Goal: Task Accomplishment & Management: Complete application form

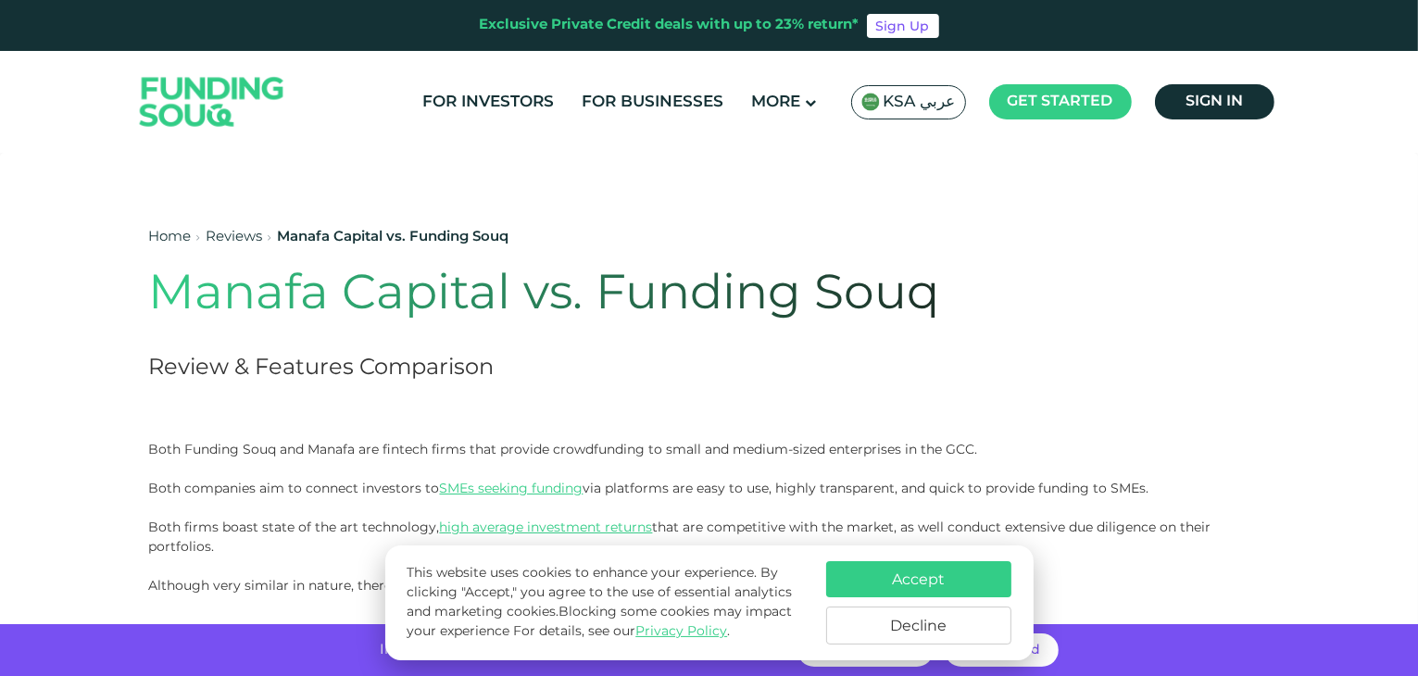
click at [938, 108] on span "KSA عربي" at bounding box center [920, 102] width 72 height 21
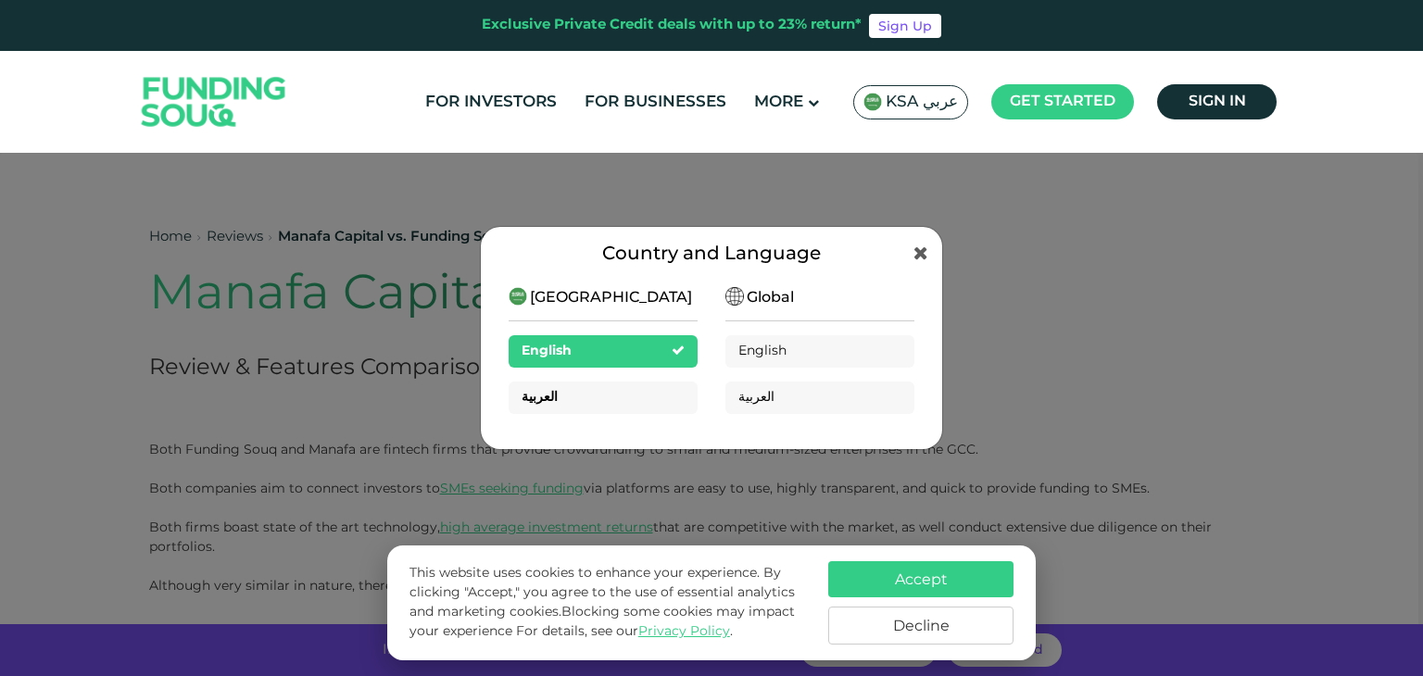
click at [558, 402] on div "العربية" at bounding box center [603, 398] width 189 height 32
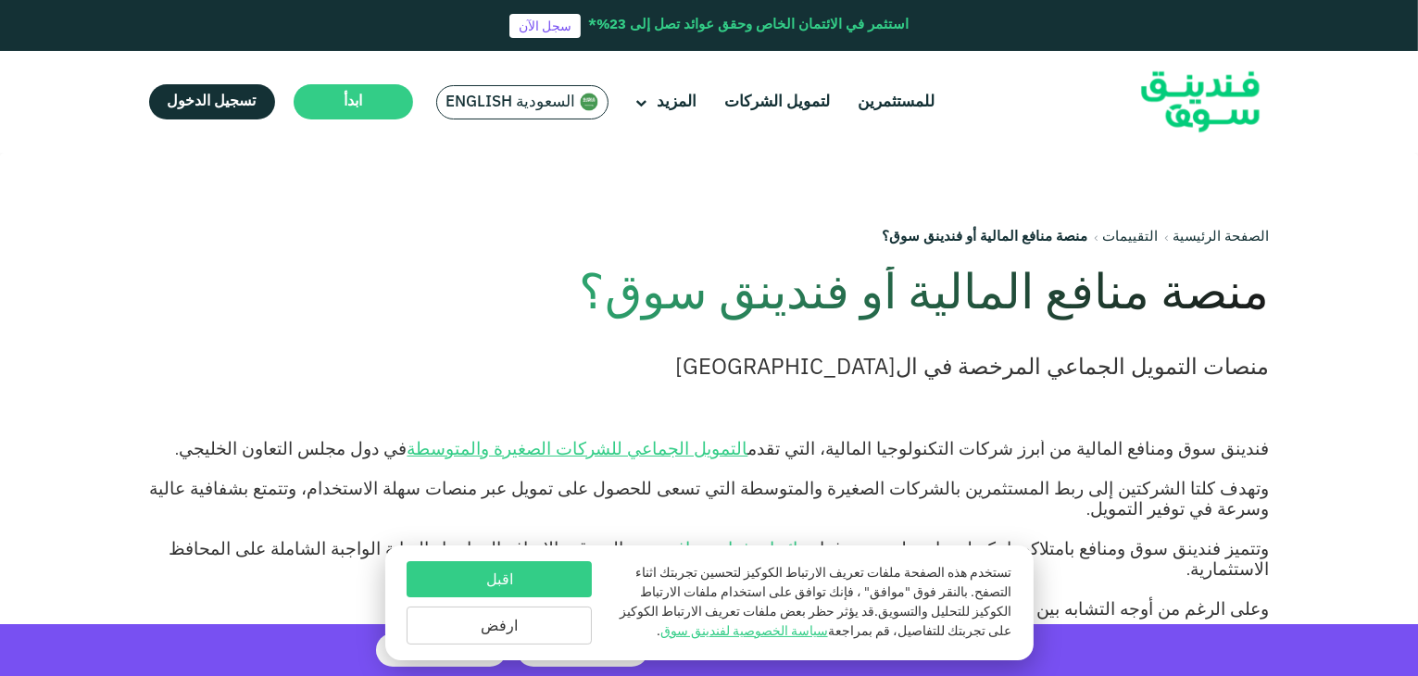
click at [545, 579] on button "اقبل" at bounding box center [499, 579] width 185 height 36
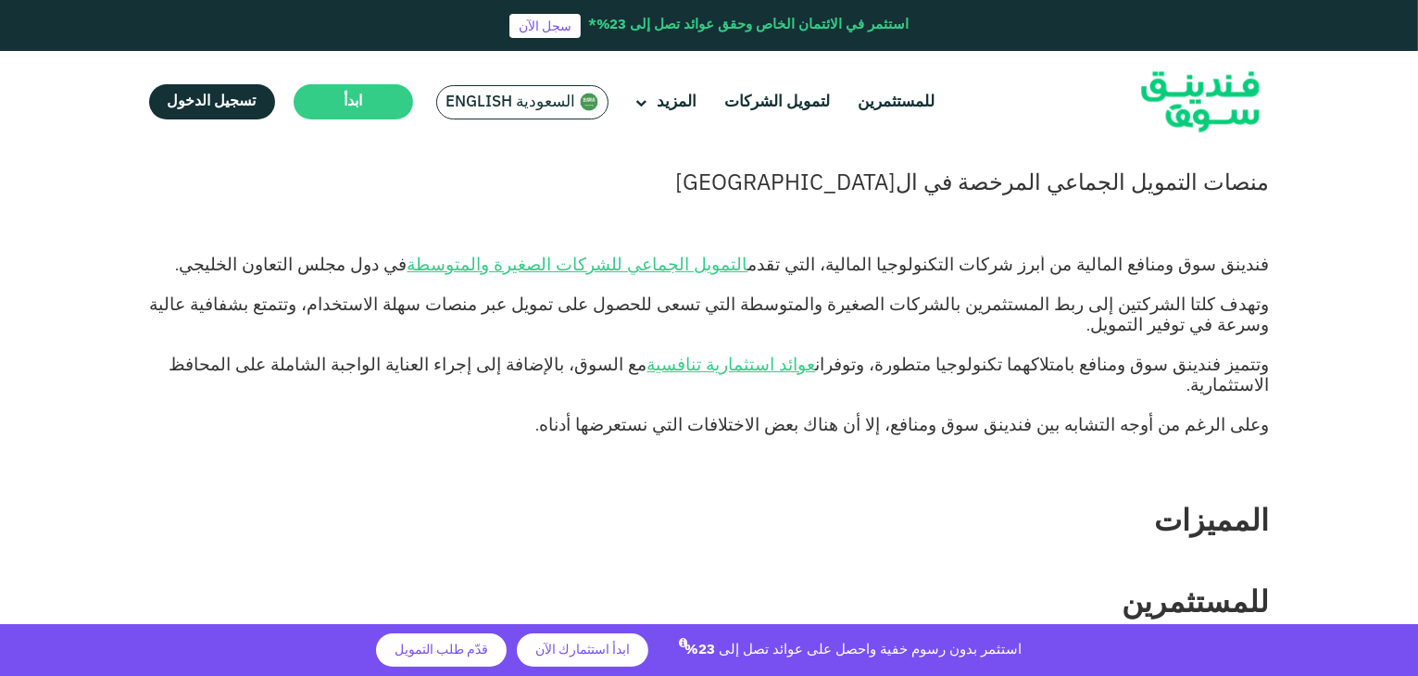
scroll to position [185, 0]
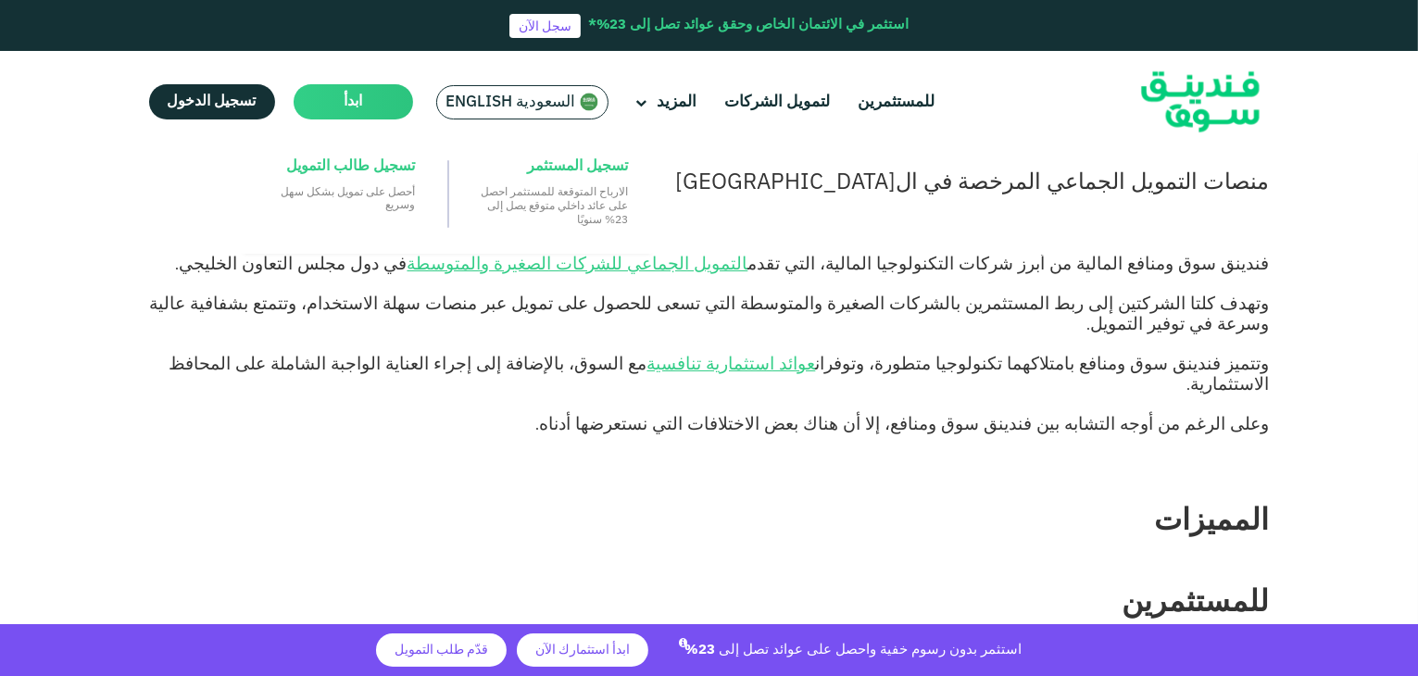
click at [371, 105] on main "ابدأ" at bounding box center [354, 101] width 120 height 35
click at [561, 173] on span "تسجيل المستثمر" at bounding box center [577, 167] width 101 height 20
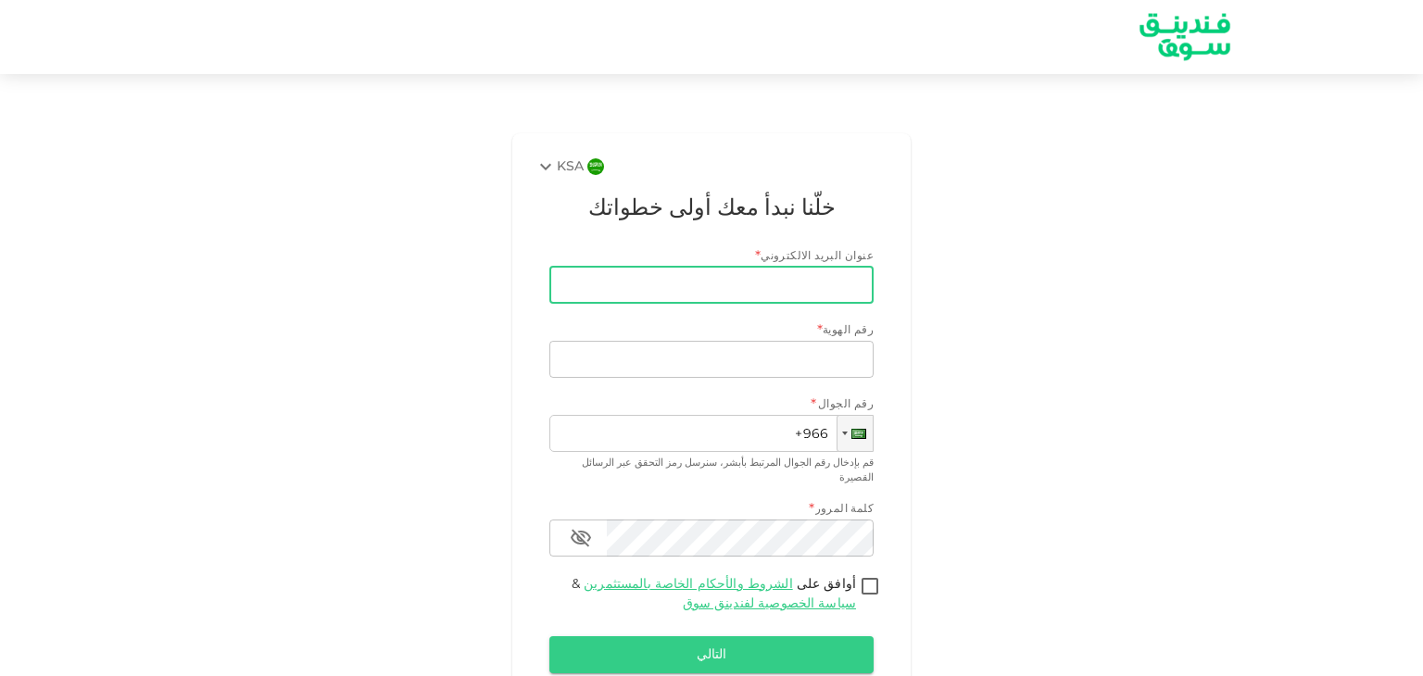
click at [712, 297] on input "عنوان البريد الالكتروني" at bounding box center [722, 285] width 304 height 37
type input "[EMAIL_ADDRESS][DOMAIN_NAME]"
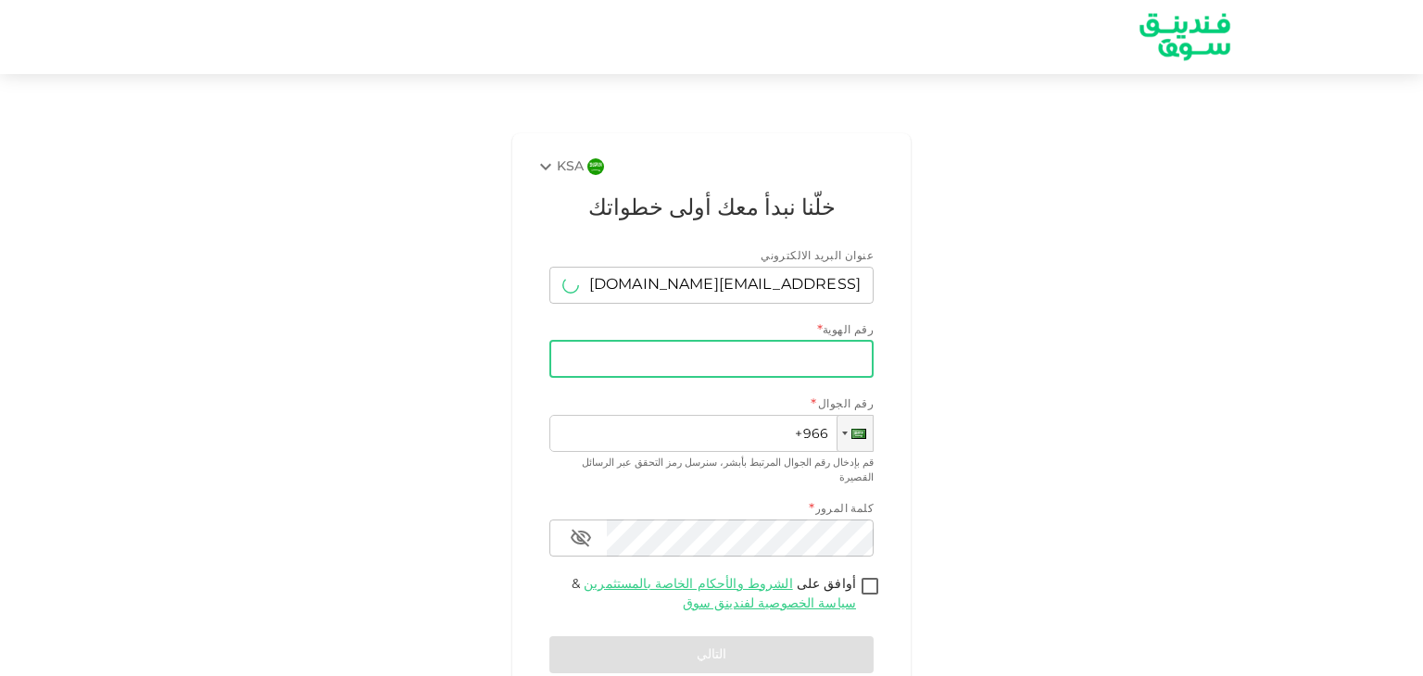
click at [730, 368] on input "رقم الهوية" at bounding box center [711, 359] width 324 height 37
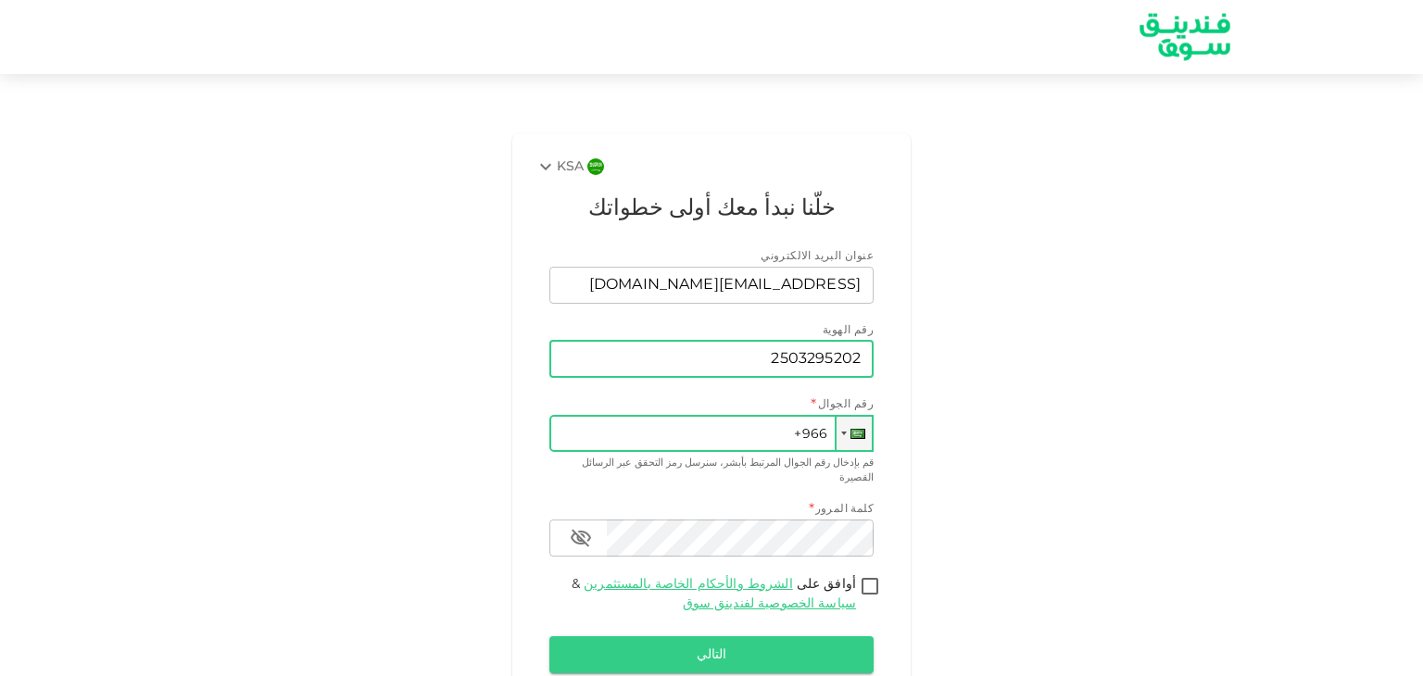
type input "2503295202"
click at [712, 439] on input "+966" at bounding box center [711, 433] width 324 height 37
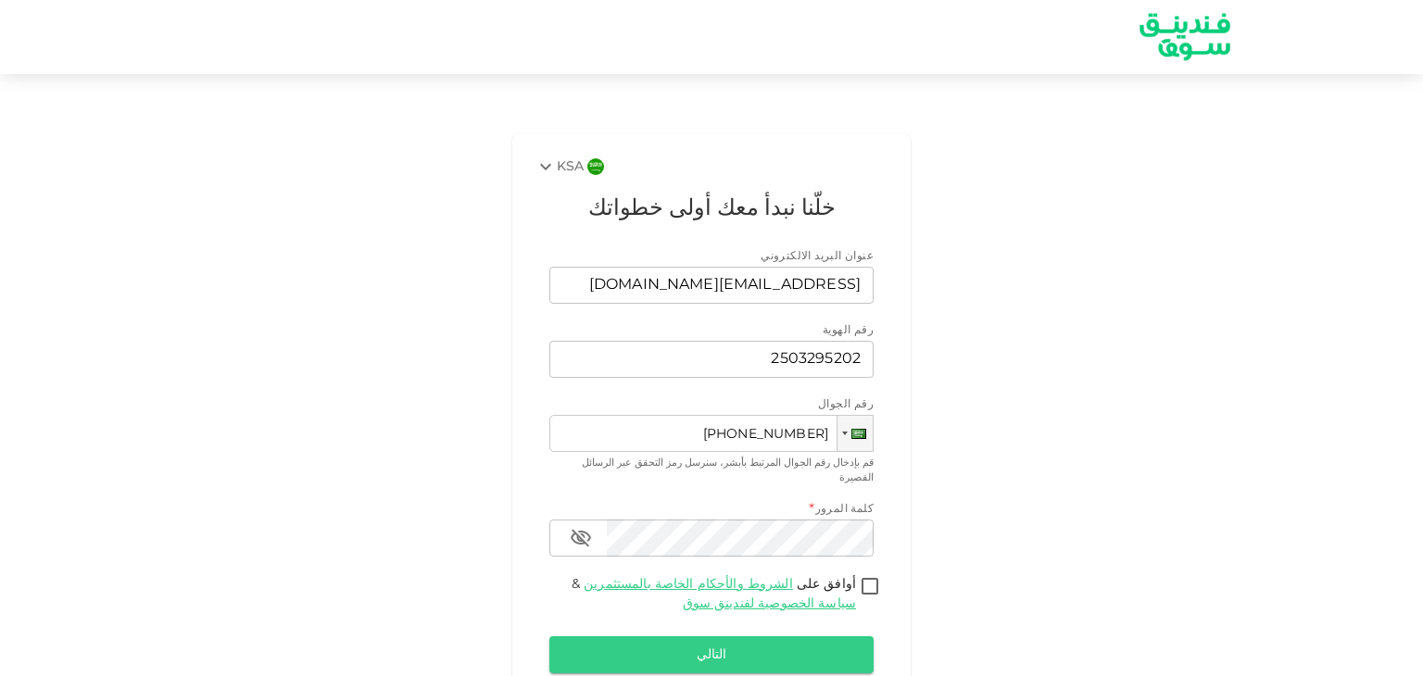
type input "[PHONE_NUMBER]"
click at [988, 514] on div "KSA خلّنا نبدأ معك أولى خطواتك عنوان البريد الالكتروني عنوان البريد الالكتروني …" at bounding box center [711, 438] width 1056 height 625
click at [875, 575] on input "أوافق على الشروط والأحكام الخاصة بالمستثمرين & سياسة الخصوصية لفندينق سوق" at bounding box center [870, 587] width 28 height 25
checkbox input "true"
click at [778, 637] on button "التالي" at bounding box center [711, 655] width 324 height 37
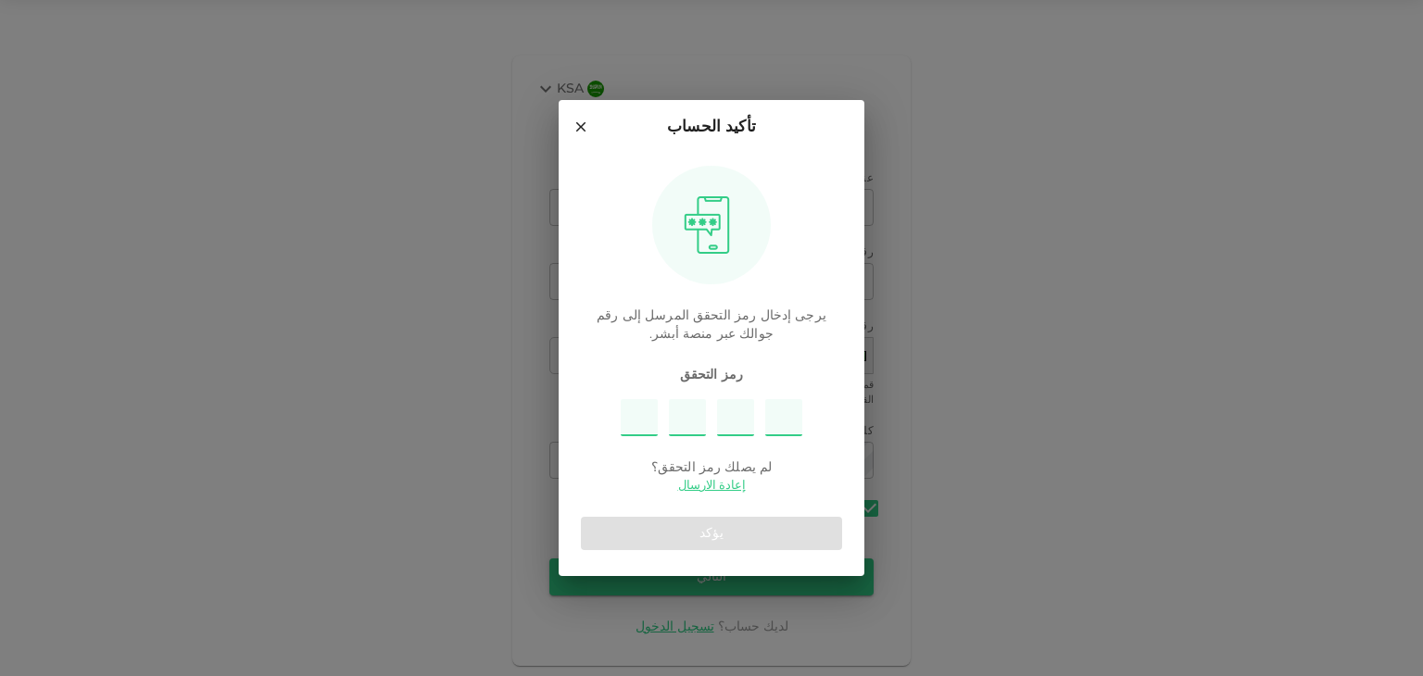
scroll to position [89, 0]
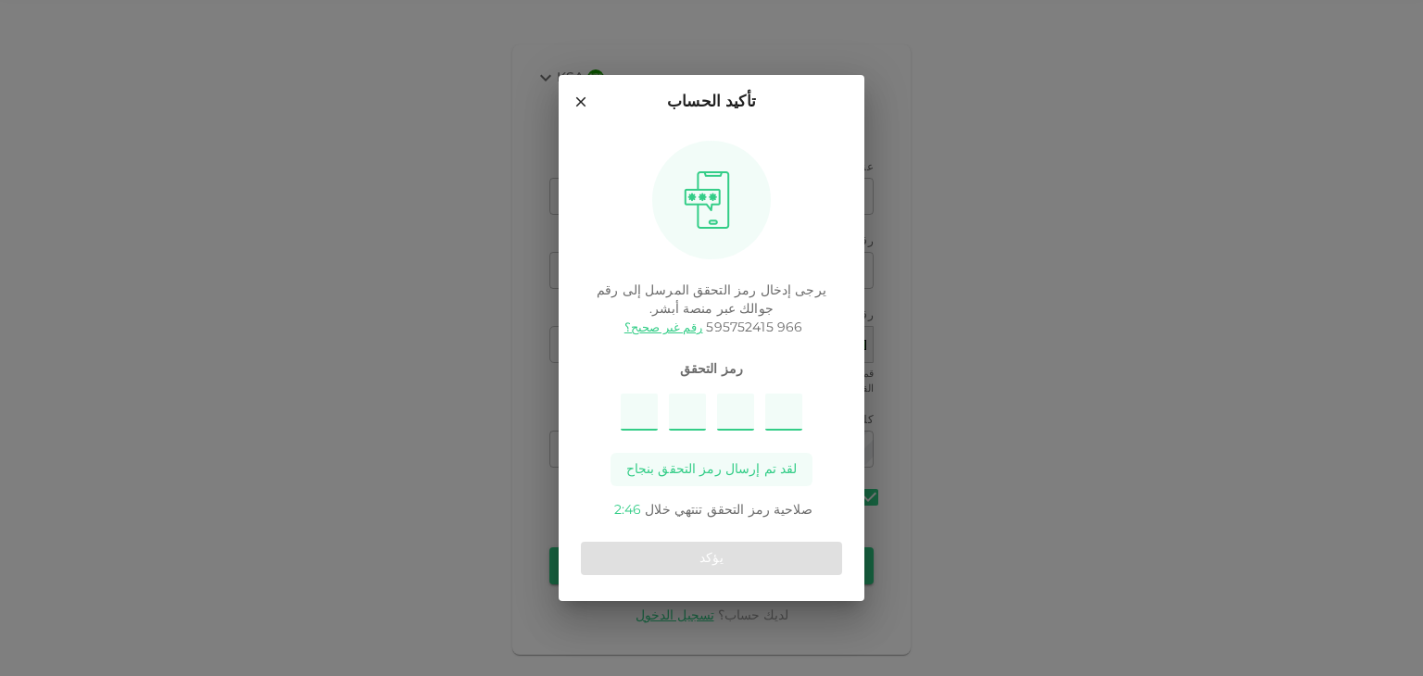
type input "3"
type input "7"
type input "5"
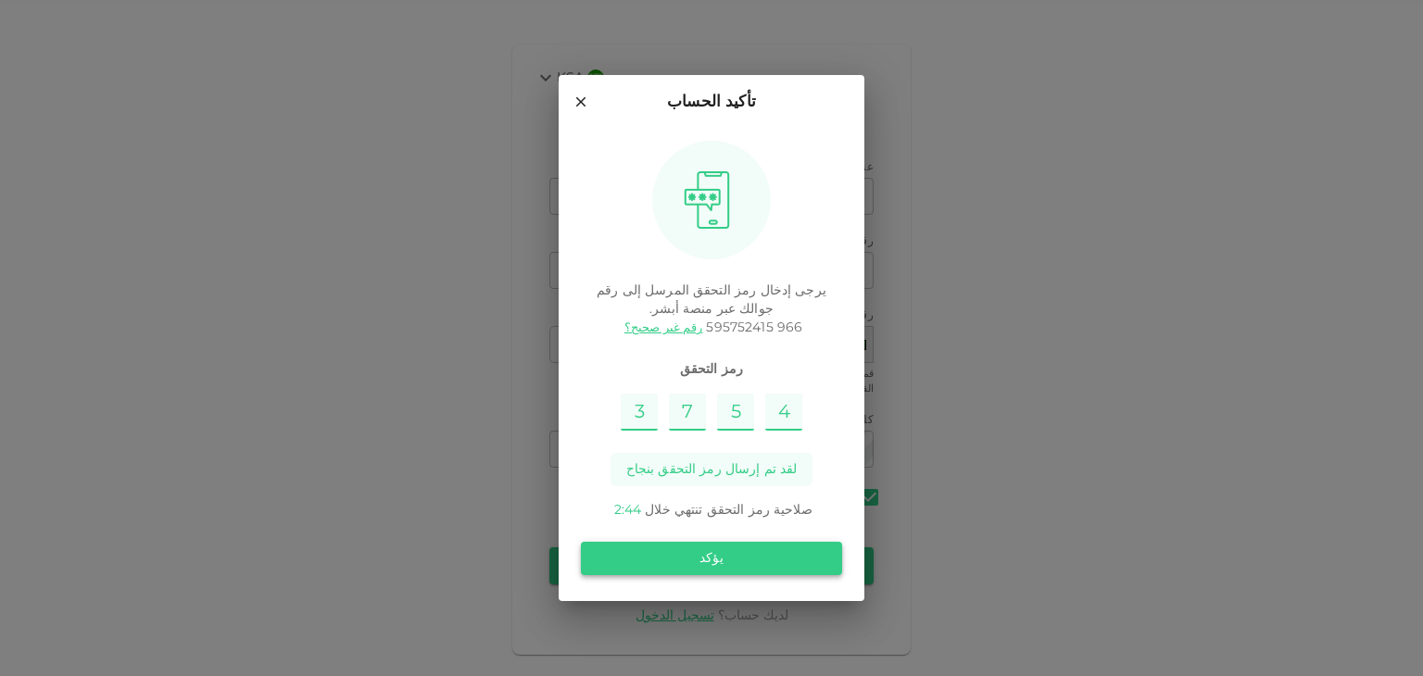
type input "4"
click at [702, 554] on button "يؤكد" at bounding box center [711, 558] width 261 height 33
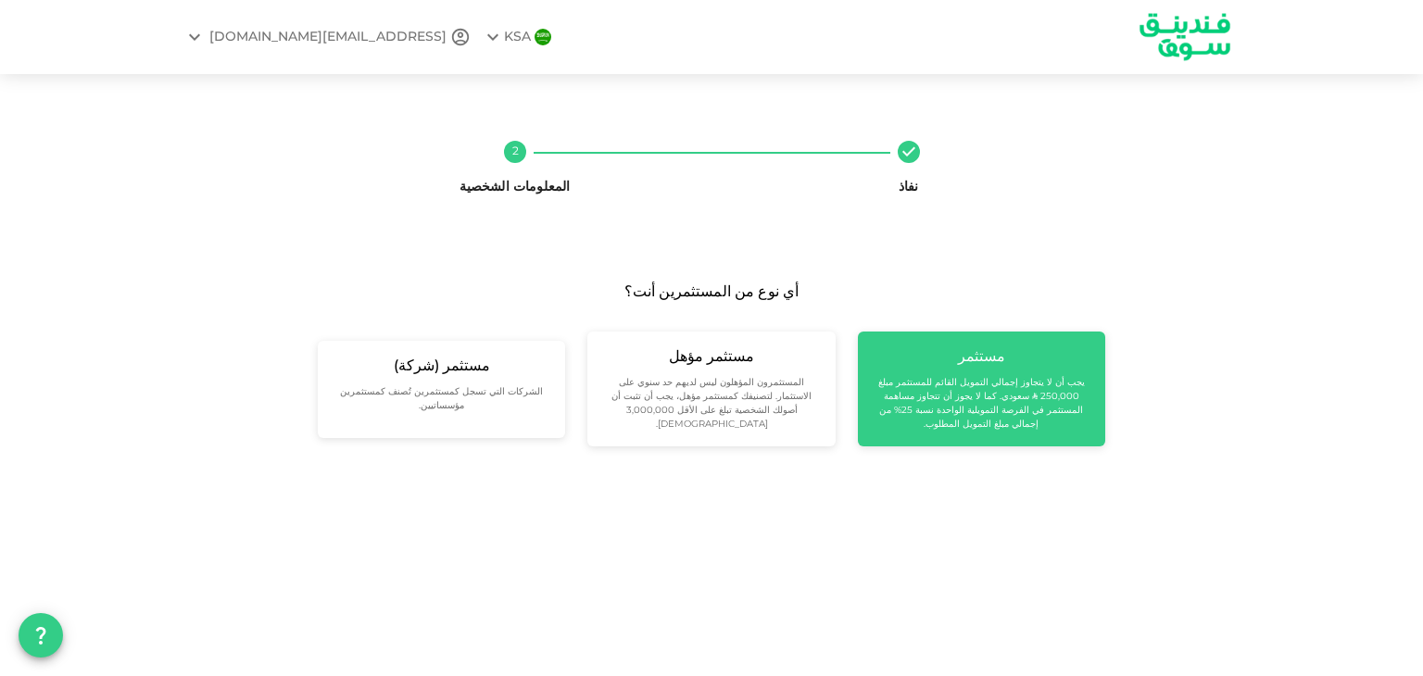
click at [979, 407] on small "يجب أن لا يتجاوز إجمالي التمويل القائم للمستثمر مبلغ 250,000 ʢ سعودي. كما لا يج…" at bounding box center [982, 404] width 218 height 56
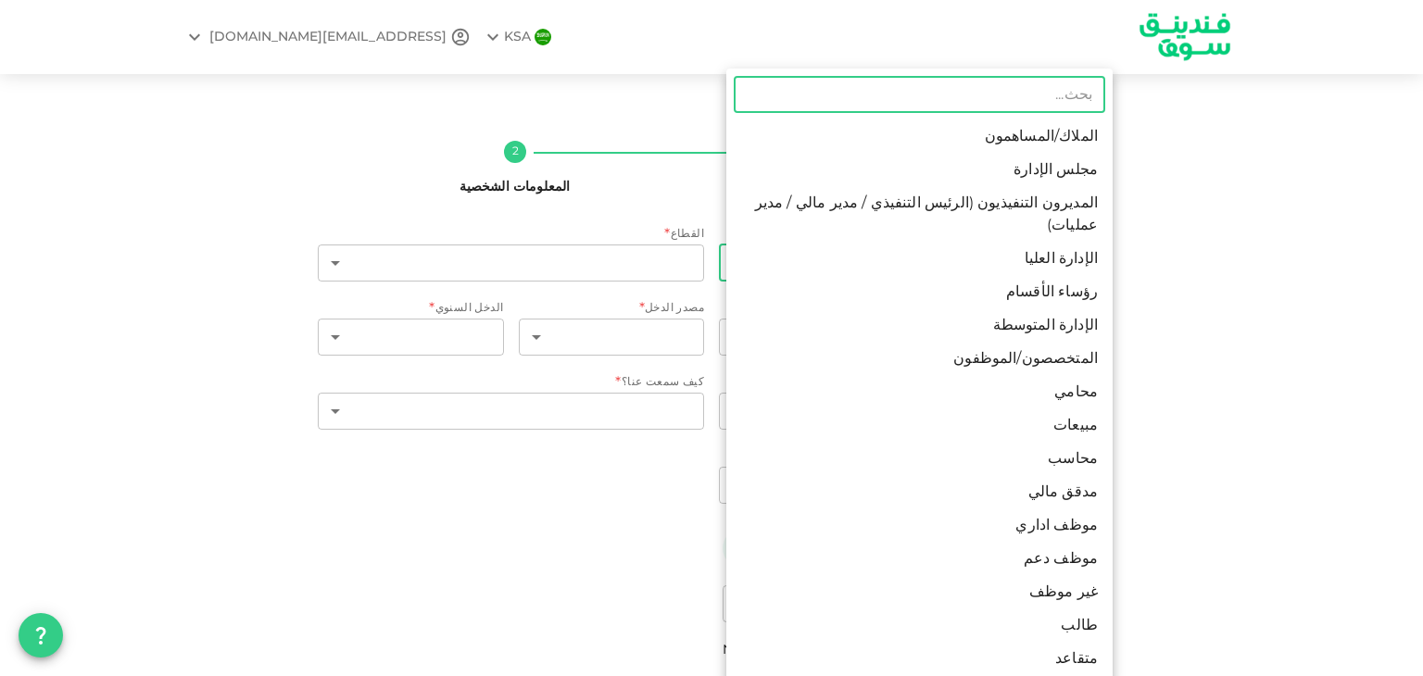
click at [965, 257] on body "KSA mwalsmadi@hotmail.com نفاذ 2 المعلومات الشخصية الحالة الوظيفية * ​ ​ القطاع…" at bounding box center [711, 338] width 1423 height 676
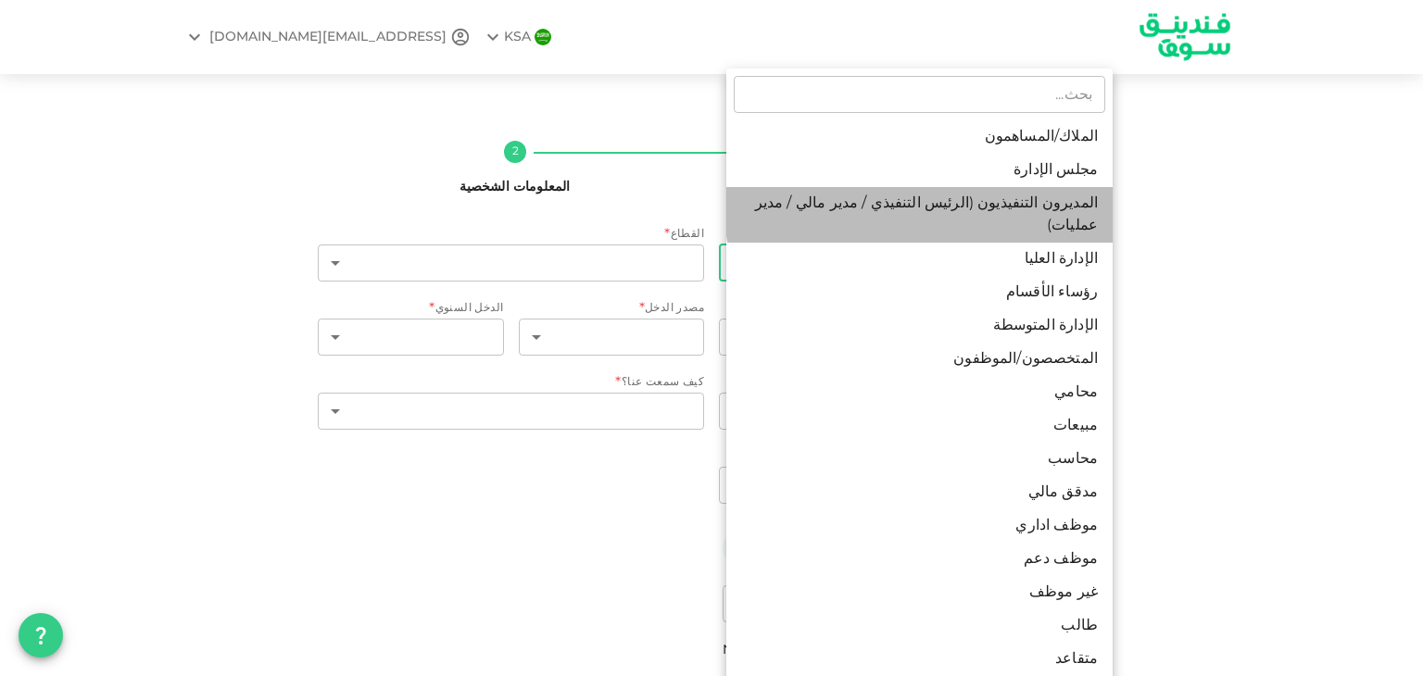
click at [934, 208] on li "المديرون التنفيذيون (الرئيس التنفيذي / مدير مالي / مدير عمليات)" at bounding box center [919, 215] width 386 height 56
type input "3"
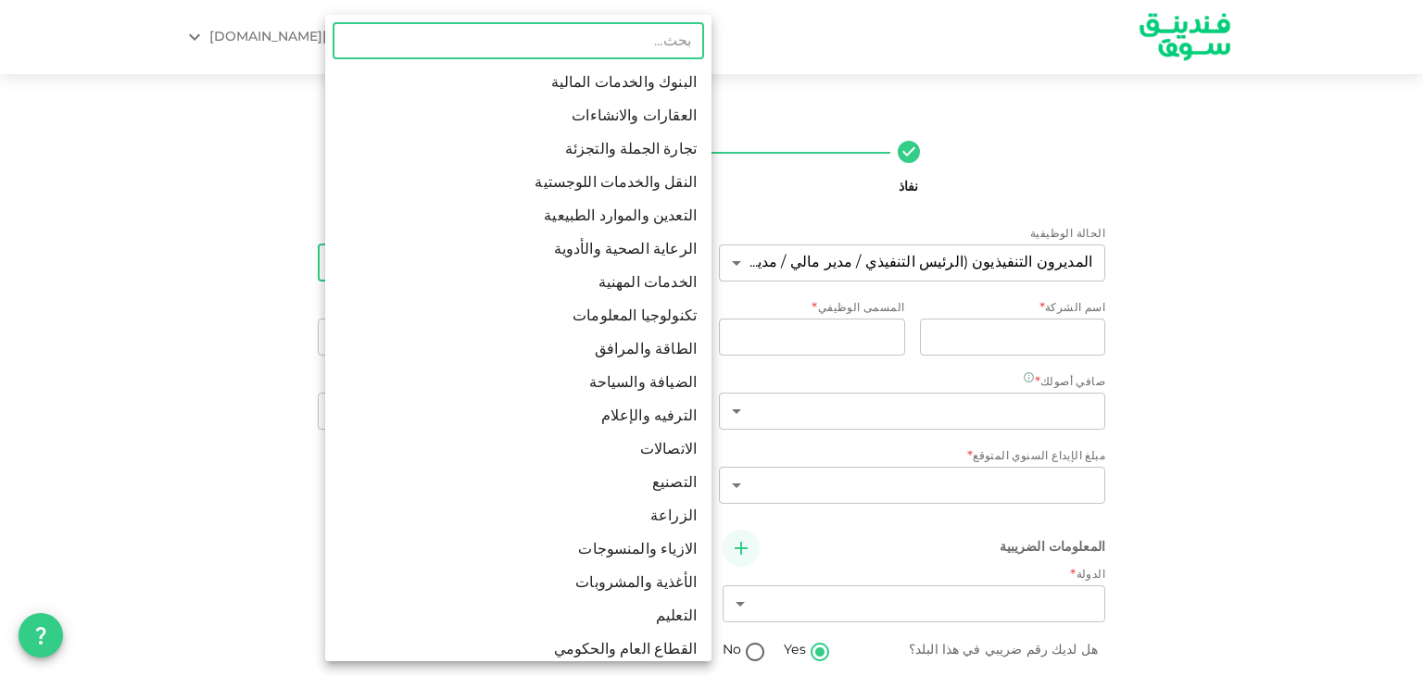
click at [482, 276] on body "KSA mwalsmadi@hotmail.com نفاذ 2 المعلومات الشخصية الحالة الوظيفية المديرون الت…" at bounding box center [711, 338] width 1423 height 676
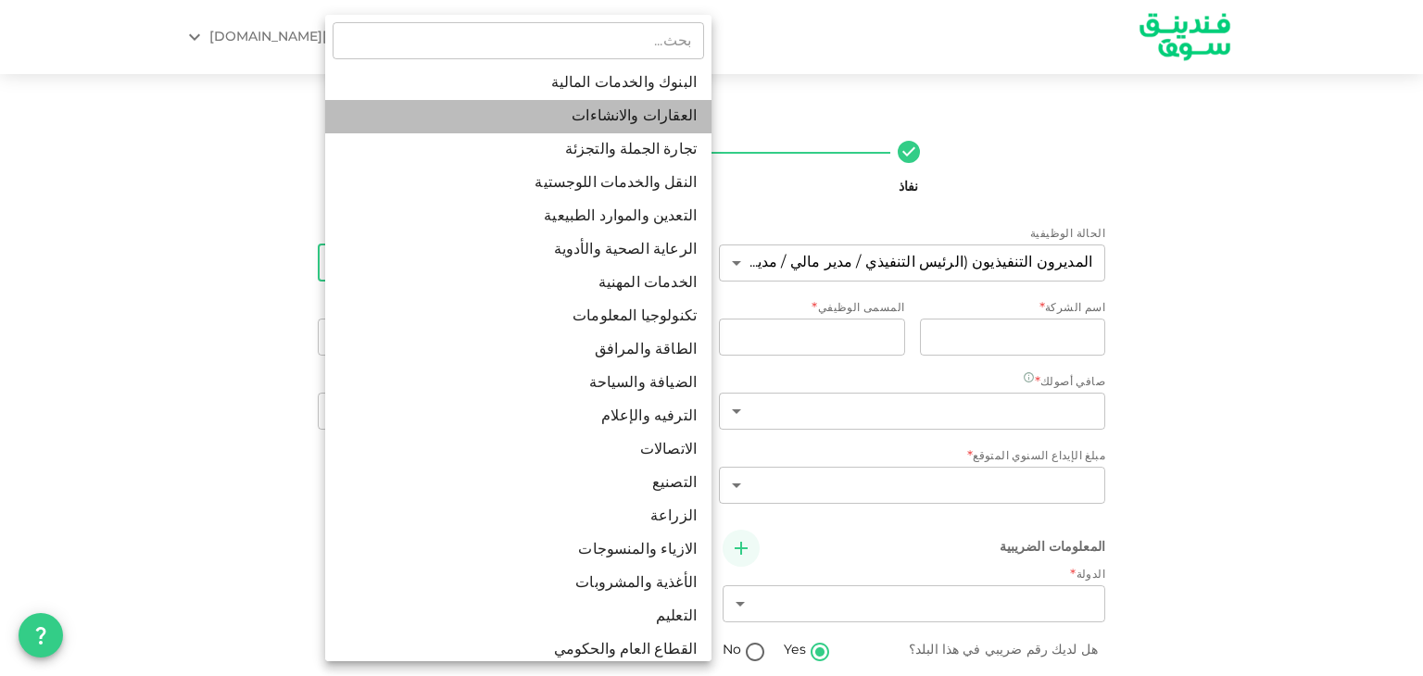
click at [626, 106] on li "العقارات والانشاءات" at bounding box center [518, 116] width 386 height 33
type input "2"
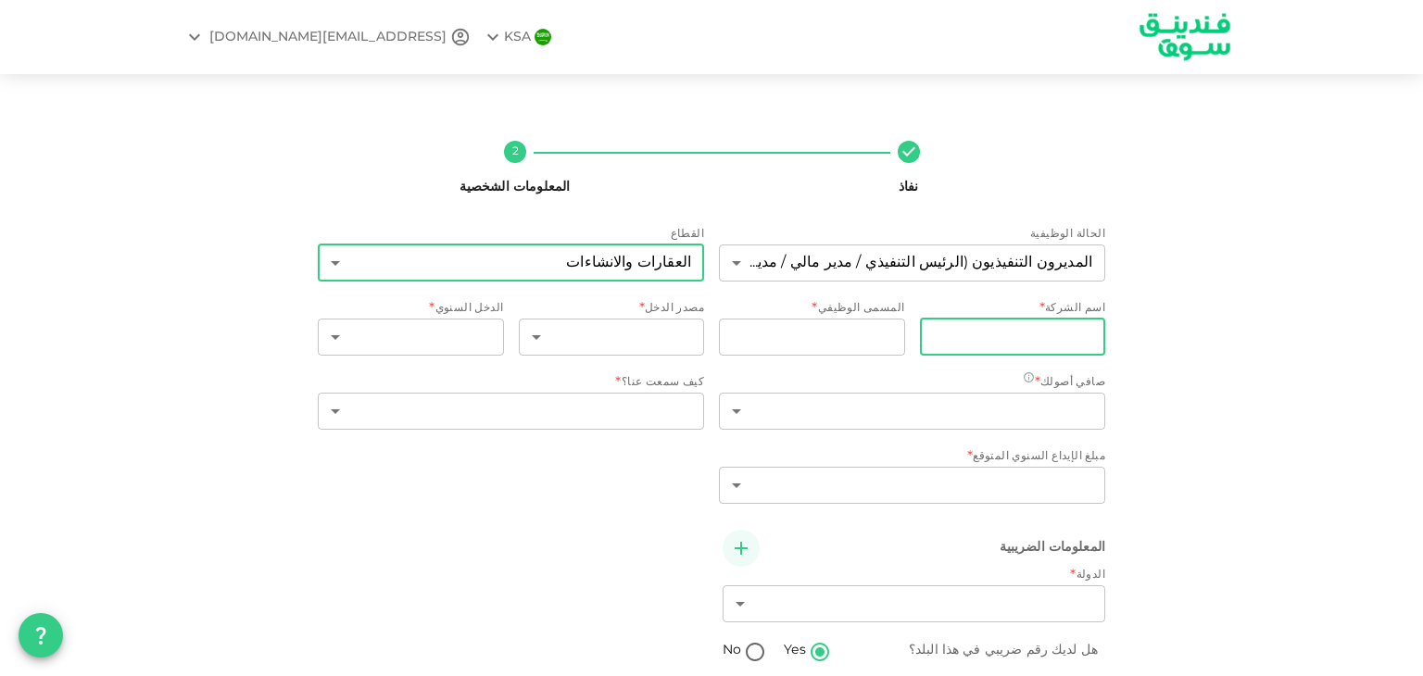
click at [996, 334] on input "companyName" at bounding box center [1013, 337] width 186 height 37
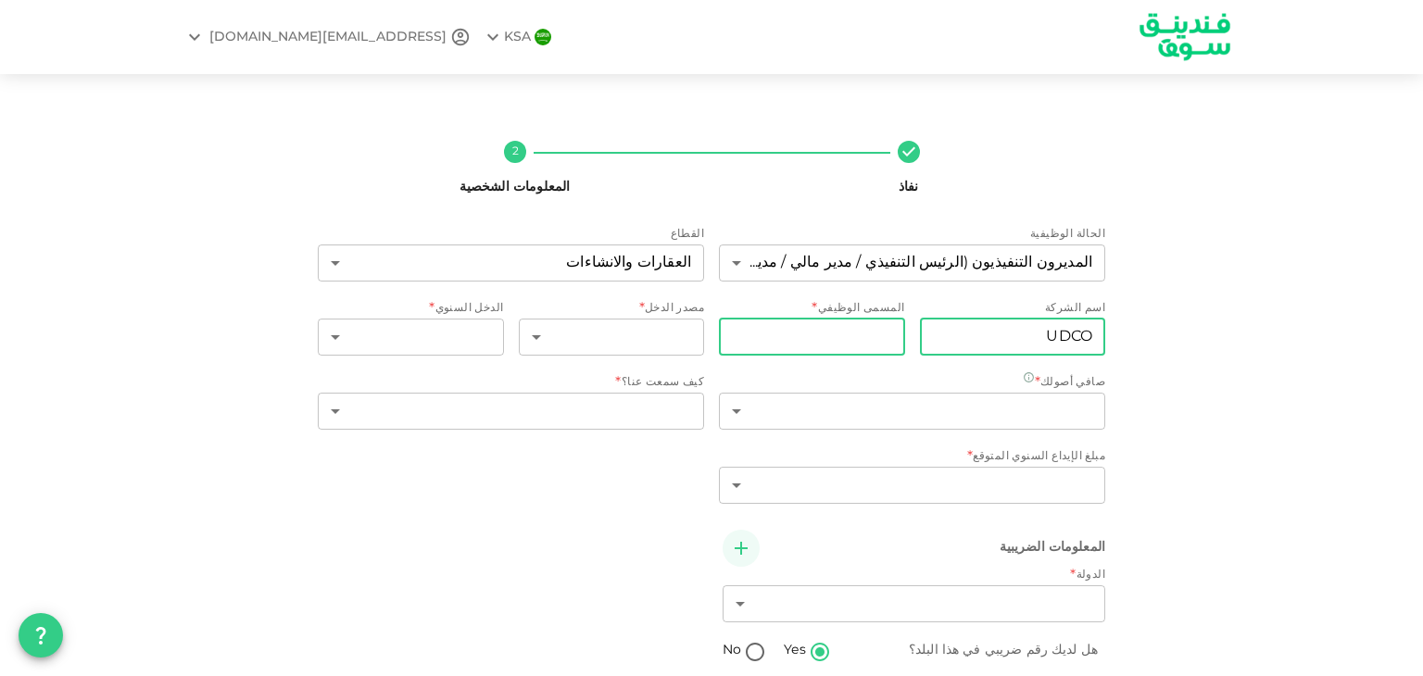
type input "UDCO"
click at [850, 322] on input "jobTitle" at bounding box center [812, 337] width 186 height 37
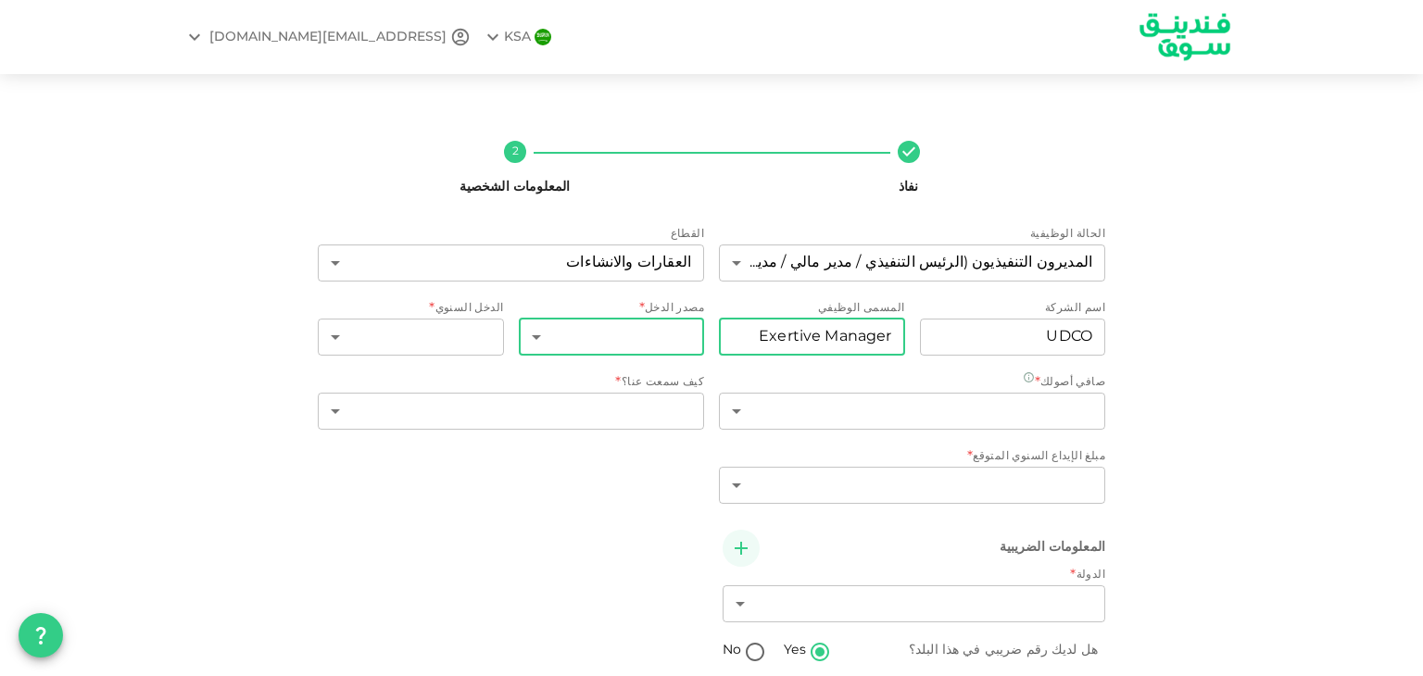
type input "Exertive Manager"
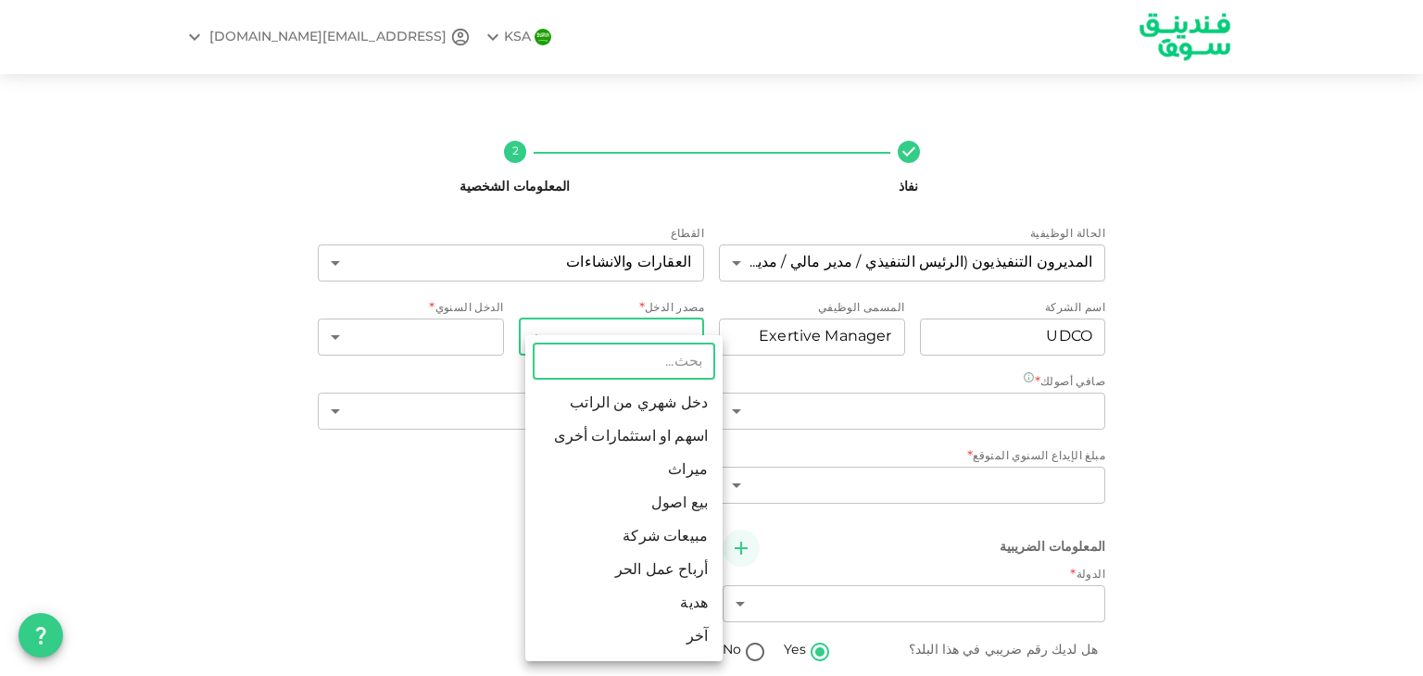
click at [649, 338] on body "KSA mwalsmadi@hotmail.com نفاذ 2 المعلومات الشخصية الحالة الوظيفية المديرون الت…" at bounding box center [711, 338] width 1423 height 676
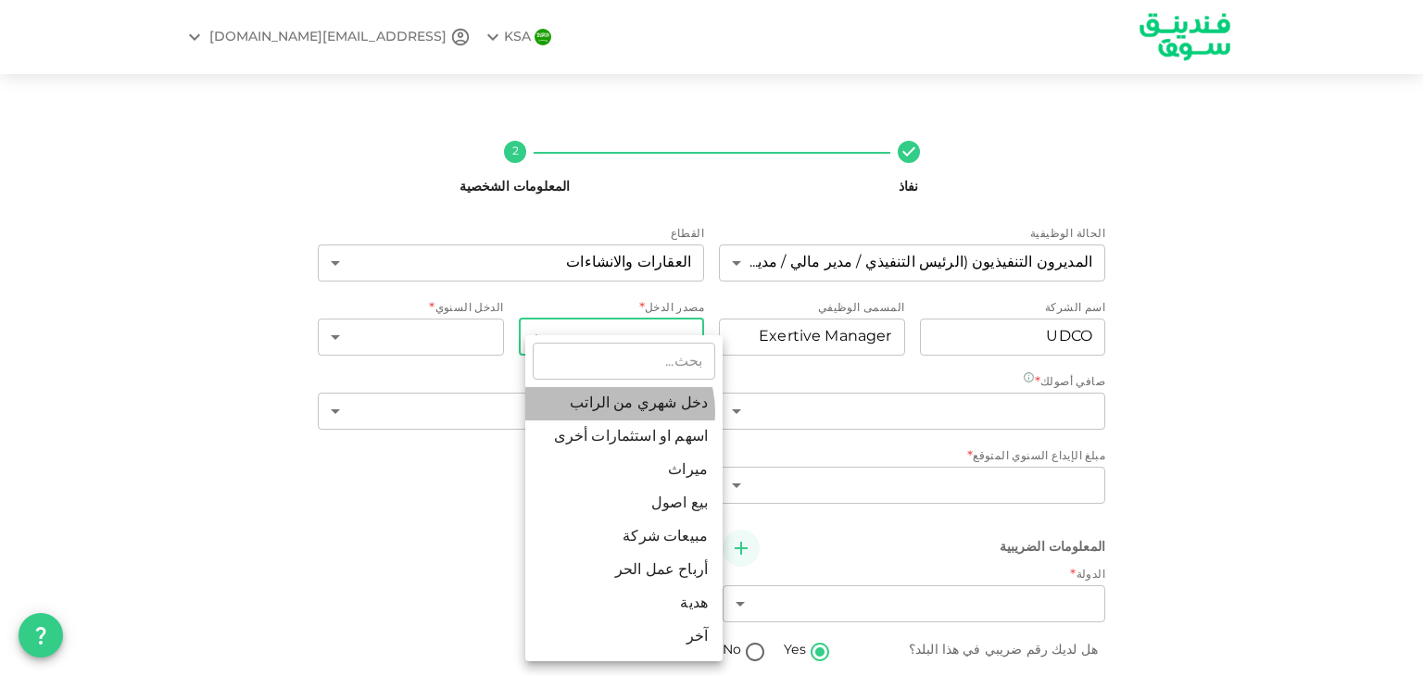
click at [611, 411] on li "دخل شهري من الراتب" at bounding box center [623, 403] width 197 height 33
type input "1"
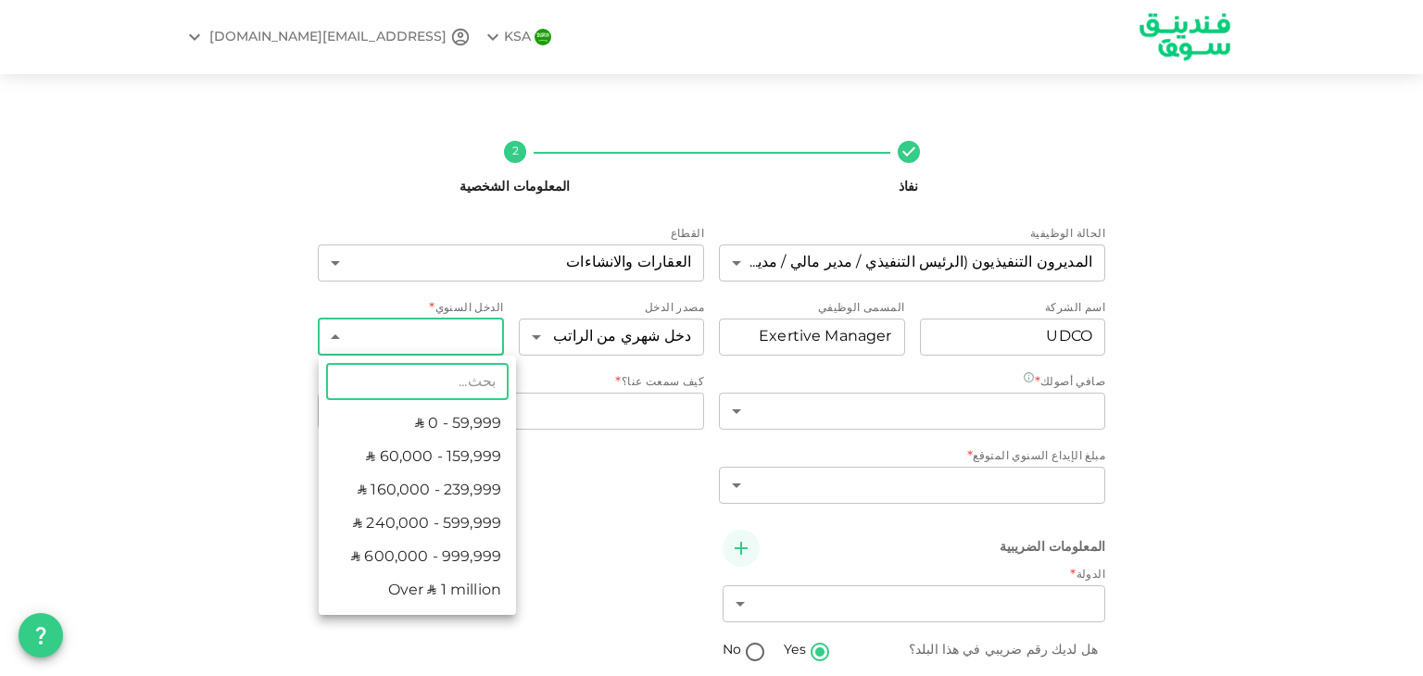
click at [361, 347] on body "KSA mwalsmadi@hotmail.com نفاذ 2 المعلومات الشخصية الحالة الوظيفية المديرون الت…" at bounding box center [711, 338] width 1423 height 676
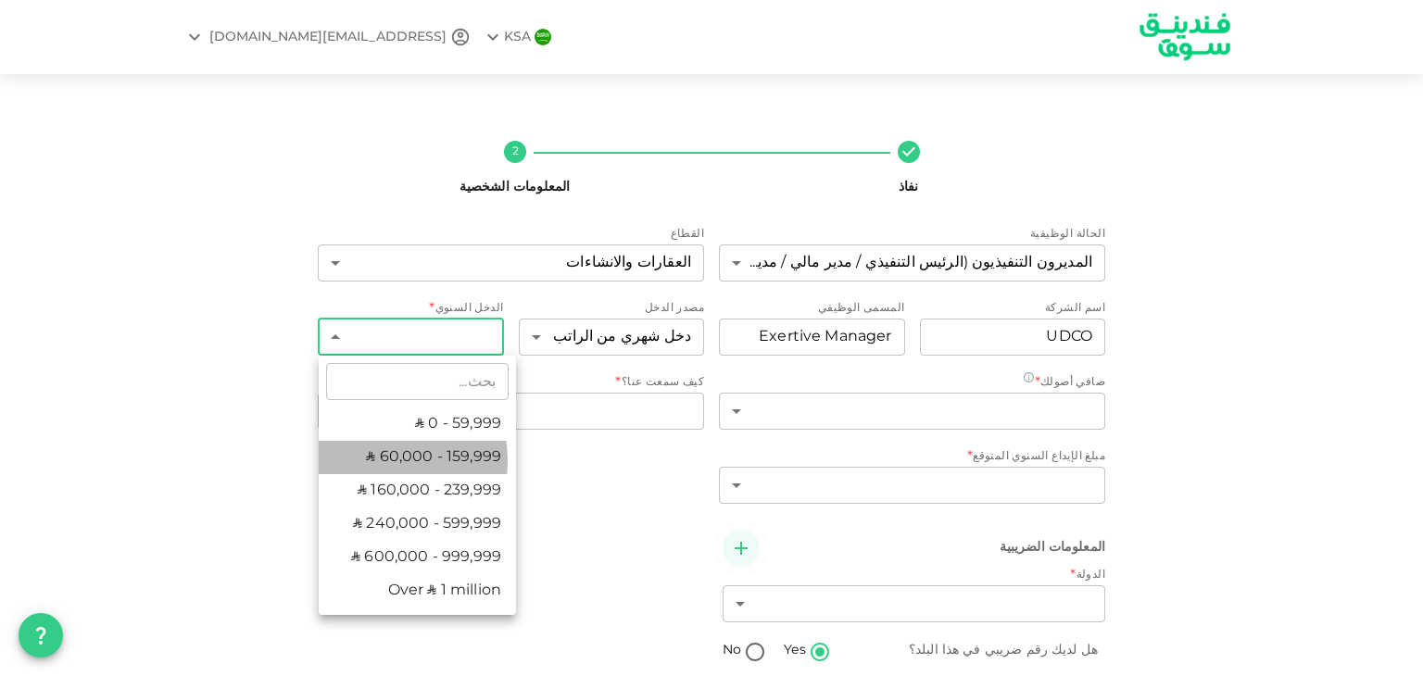
click at [379, 460] on li "ʢ 60,000 - 159,999" at bounding box center [417, 457] width 197 height 33
type input "2"
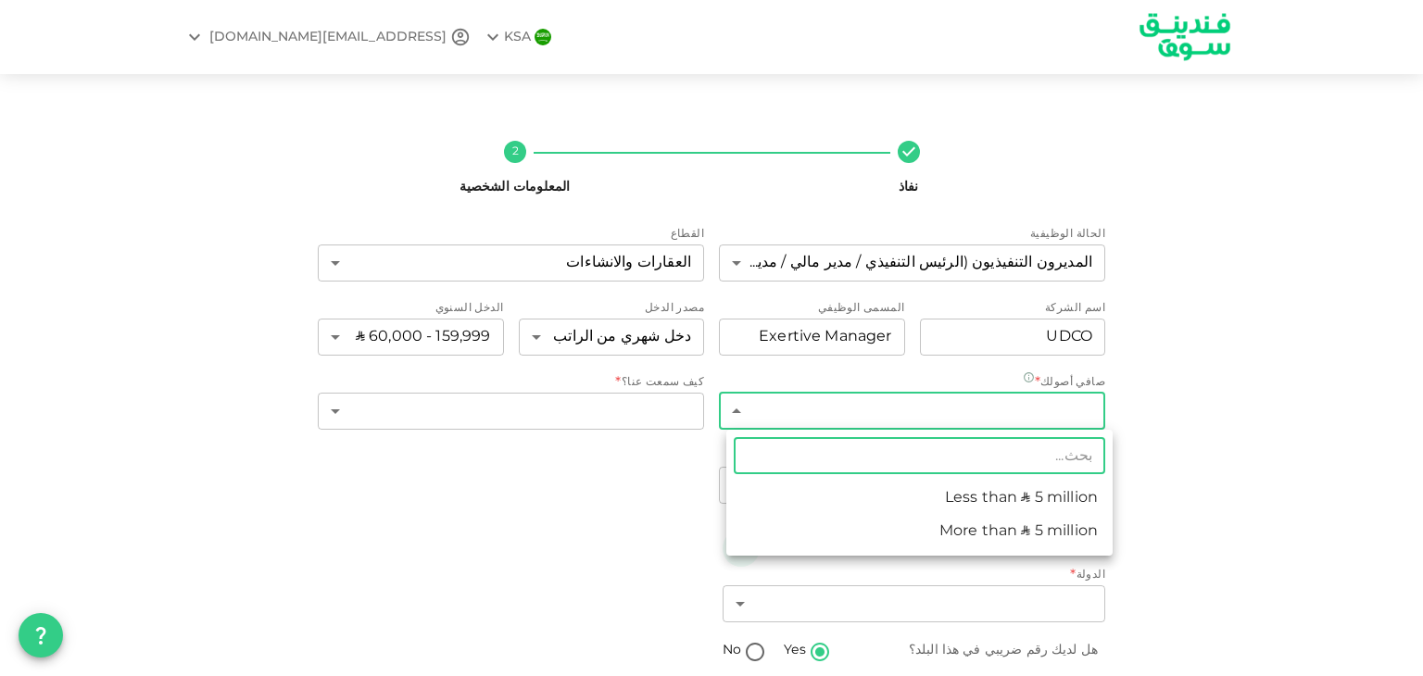
click at [741, 410] on body "KSA mwalsmadi@hotmail.com نفاذ 2 المعلومات الشخصية الحالة الوظيفية المديرون الت…" at bounding box center [711, 338] width 1423 height 676
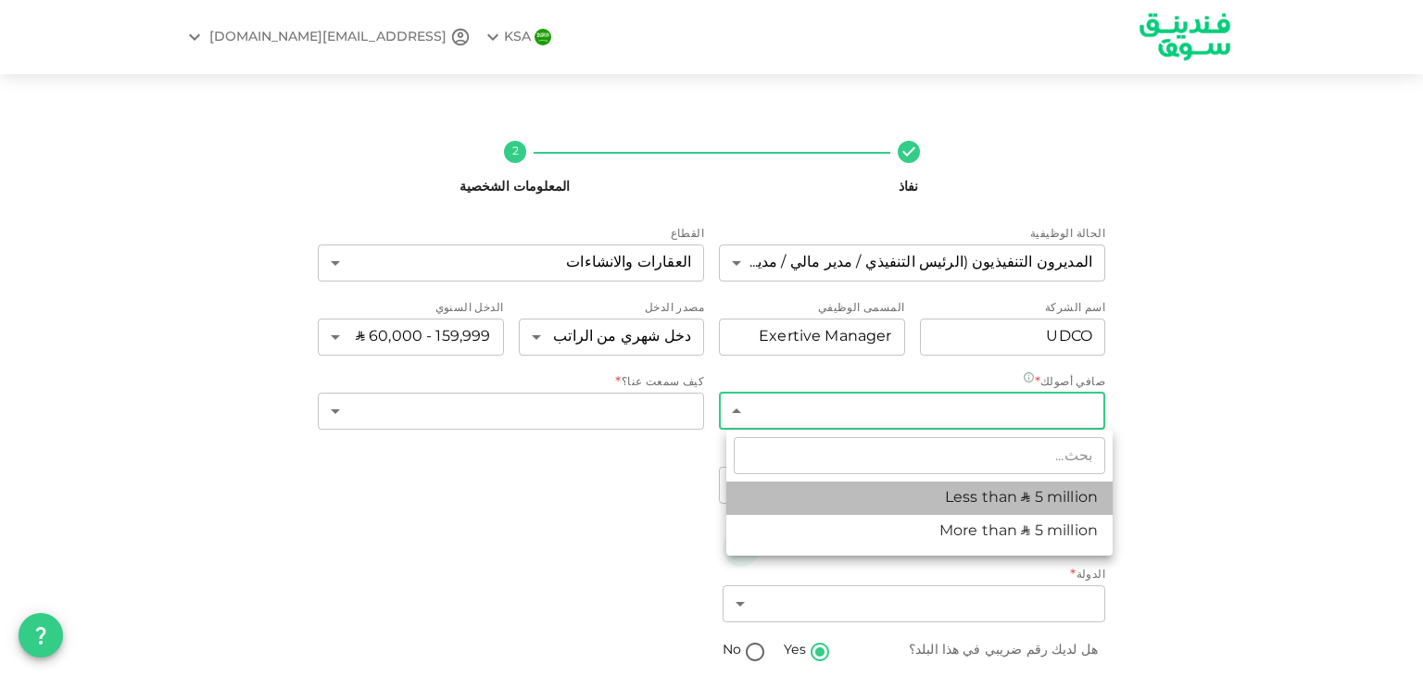
click at [791, 505] on li "Less than ʢ 5 million" at bounding box center [919, 498] width 386 height 33
type input "1"
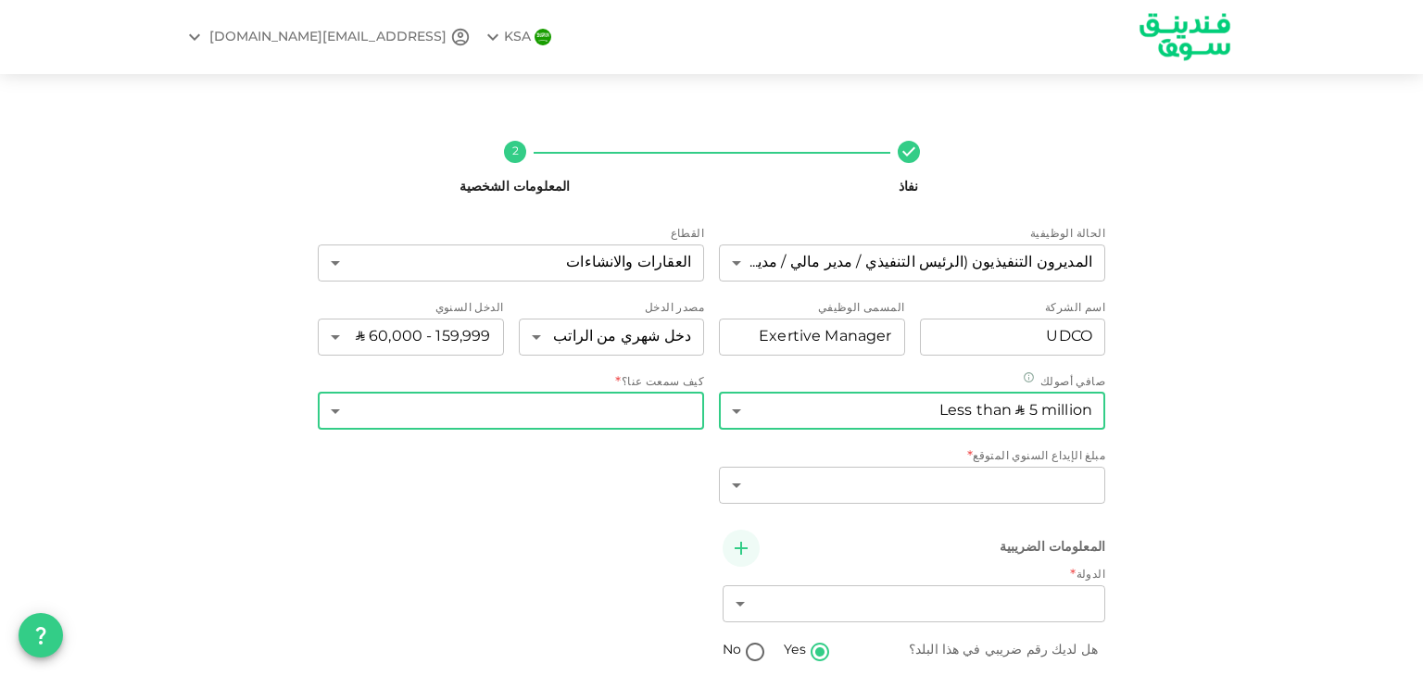
click at [349, 411] on body "KSA mwalsmadi@hotmail.com نفاذ 2 المعلومات الشخصية الحالة الوظيفية المديرون الت…" at bounding box center [711, 338] width 1423 height 676
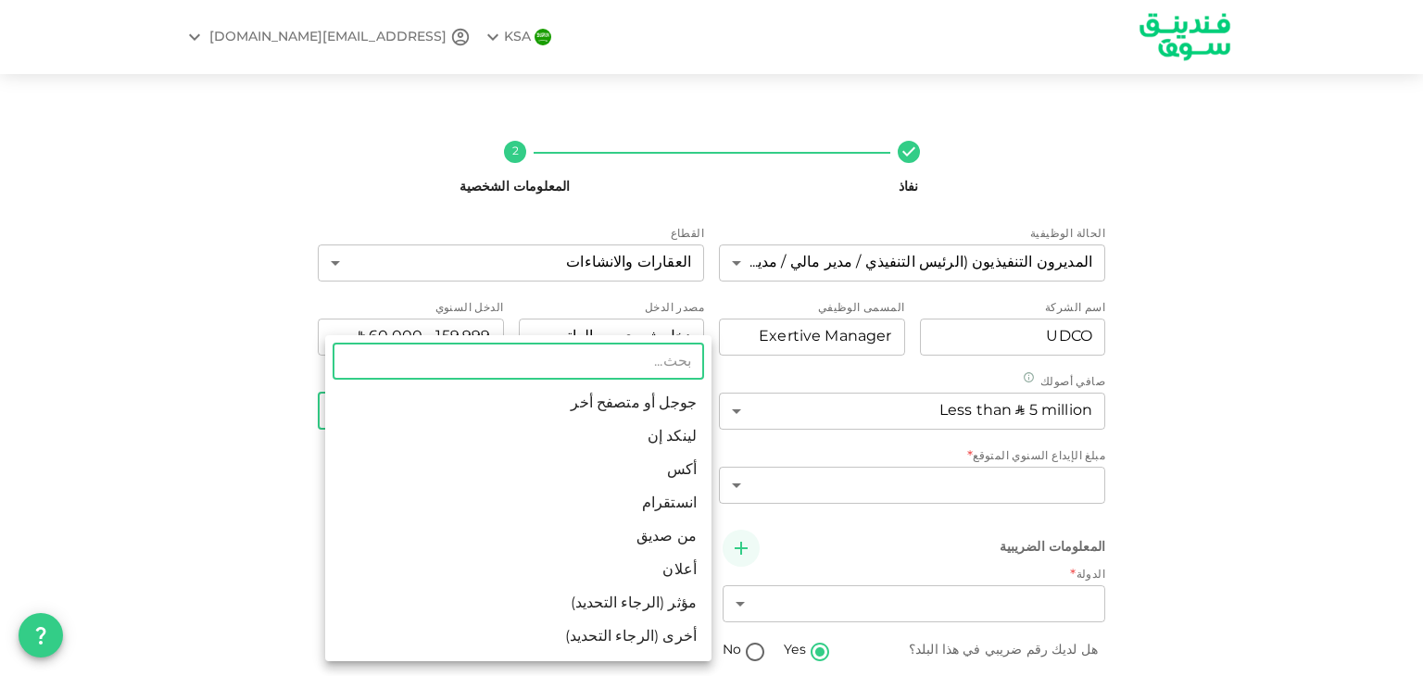
click at [441, 473] on li "أكس" at bounding box center [518, 470] width 386 height 33
type input "4"
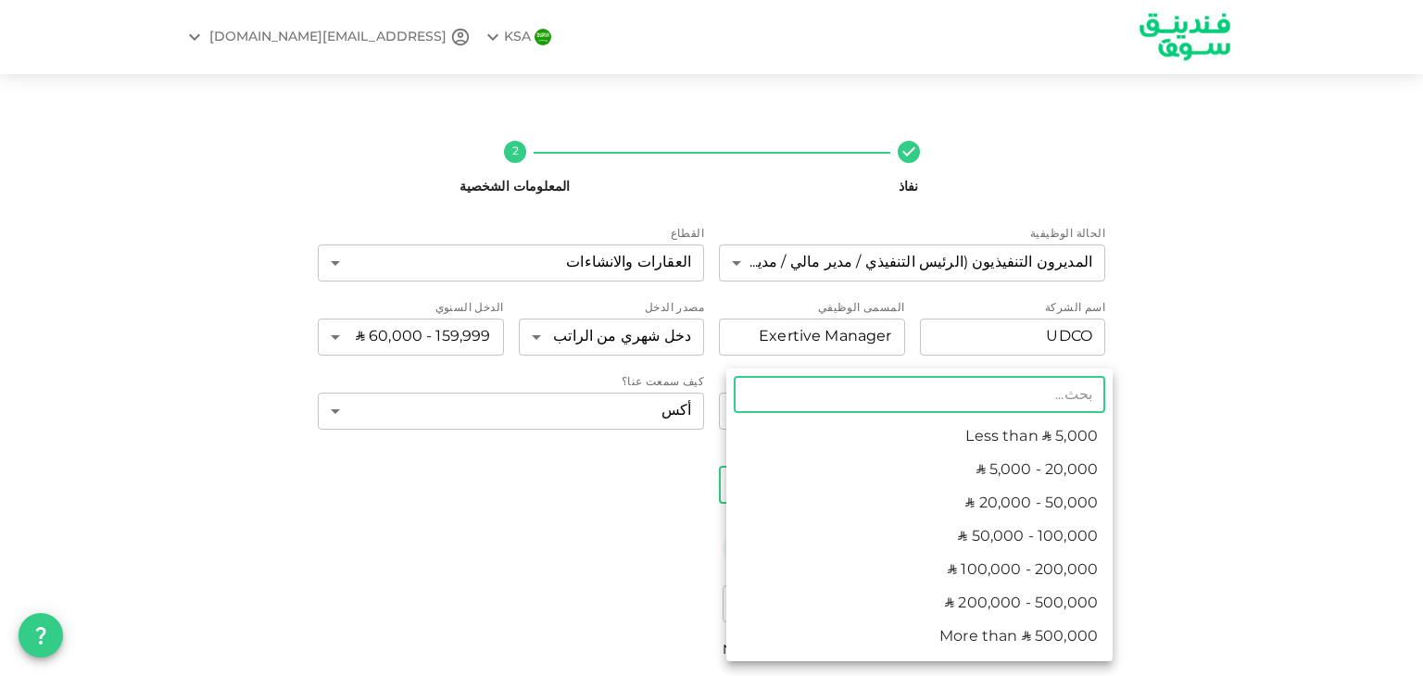
click at [741, 489] on body "KSA mwalsmadi@hotmail.com نفاذ 2 المعلومات الشخصية الحالة الوظيفية المديرون الت…" at bounding box center [711, 338] width 1423 height 676
click at [781, 500] on li "ʢ 20,000 - 50,000" at bounding box center [919, 503] width 386 height 33
type input "3"
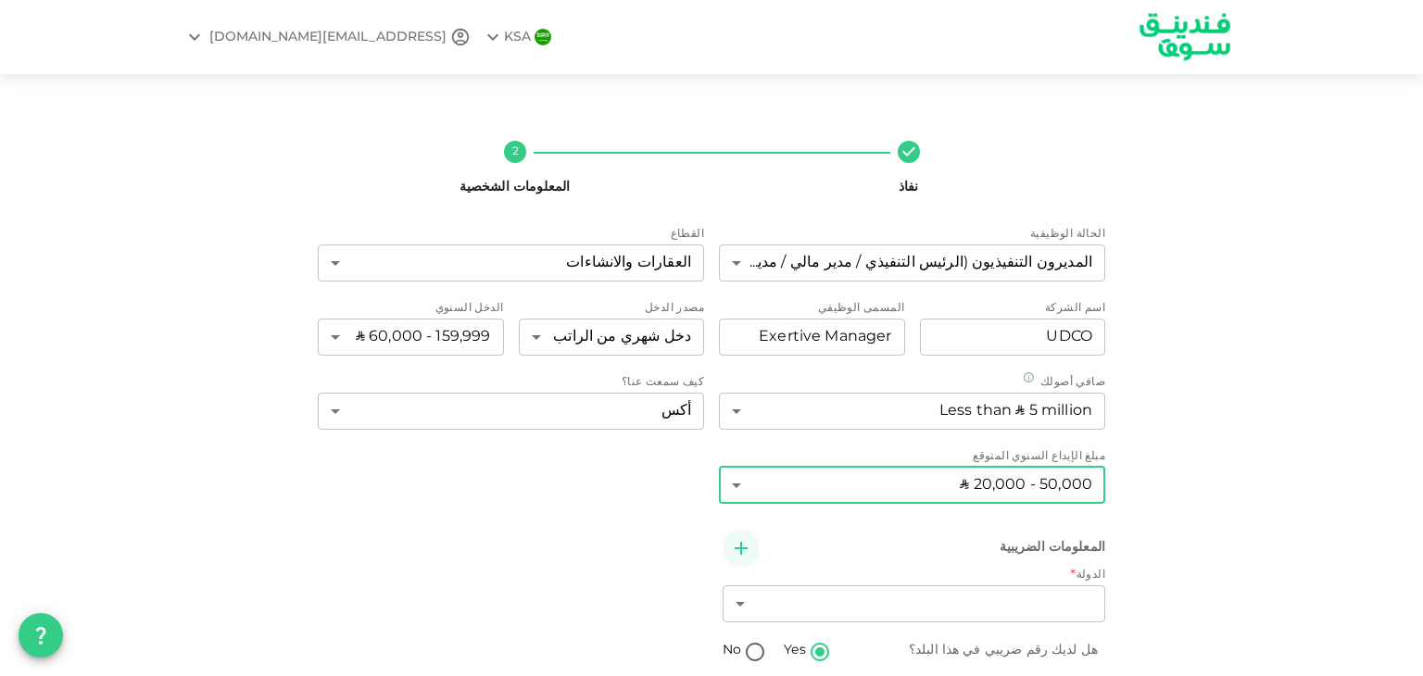
scroll to position [141, 0]
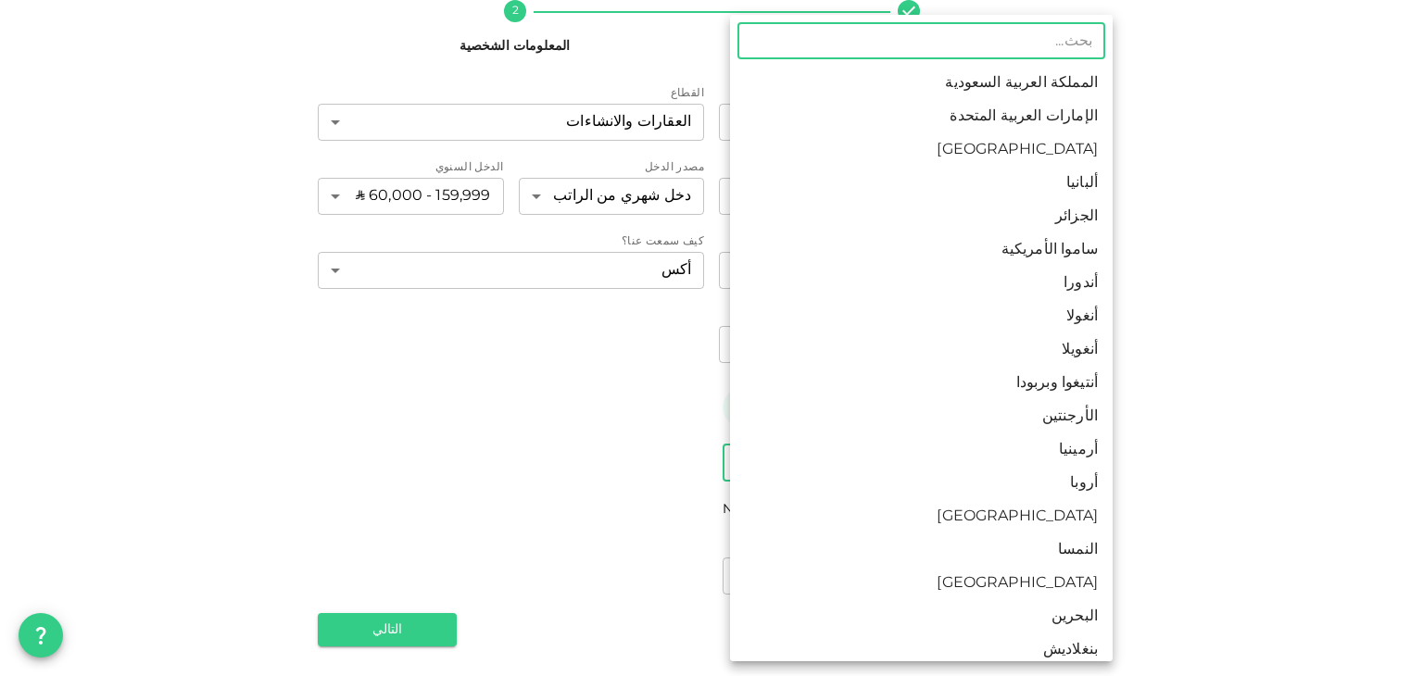
click at [752, 468] on body "KSA mwalsmadi@hotmail.com نفاذ 2 المعلومات الشخصية الحالة الوظيفية المديرون الت…" at bounding box center [711, 338] width 1423 height 676
click at [871, 90] on li "المملكة العربية السعودية" at bounding box center [921, 83] width 383 height 33
type input "1"
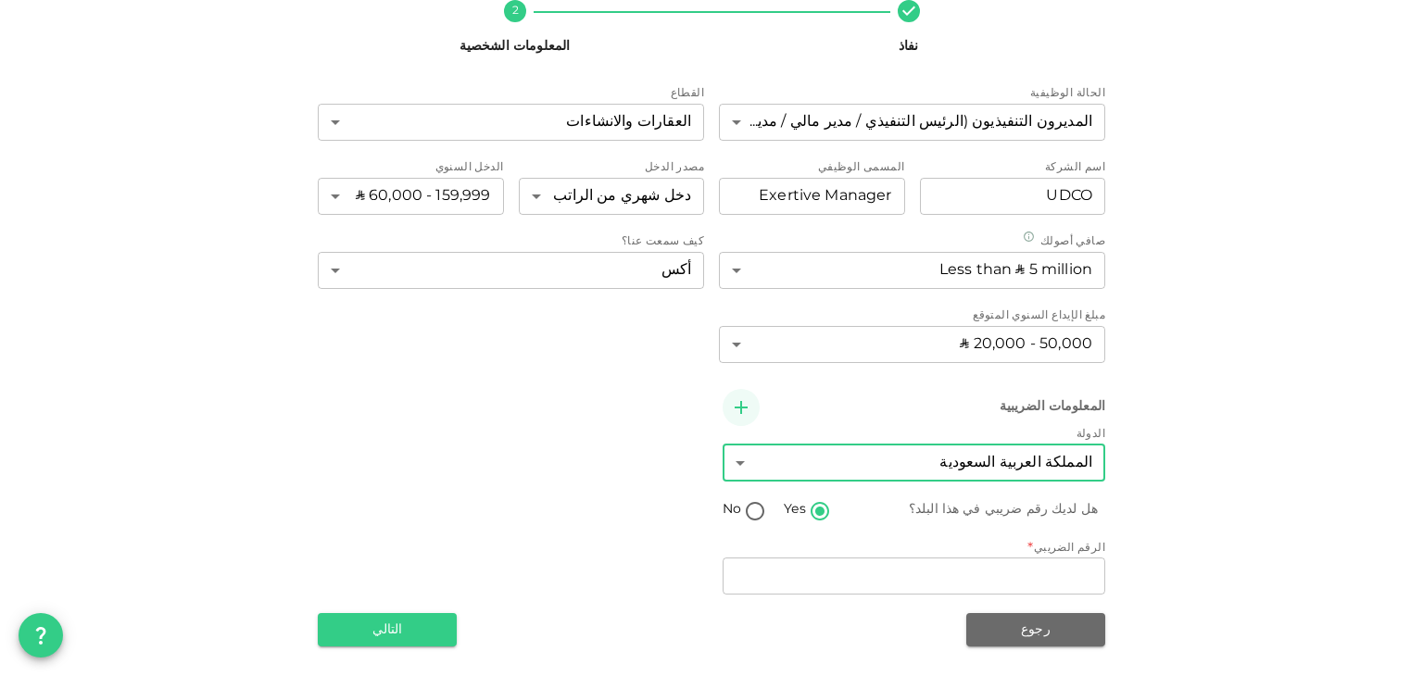
click at [769, 508] on input "No" at bounding box center [755, 512] width 28 height 25
radio input "true"
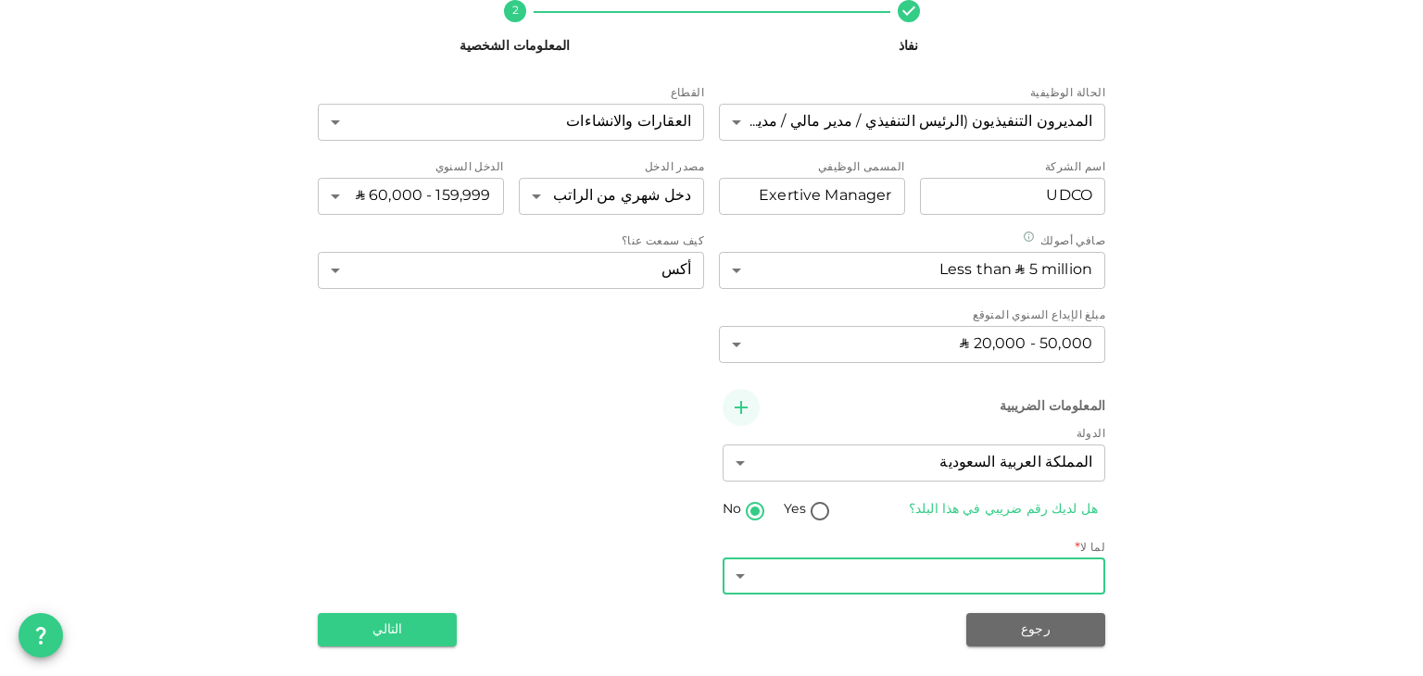
click at [760, 581] on body "KSA mwalsmadi@hotmail.com نفاذ 2 المعلومات الشخصية الحالة الوظيفية المديرون الت…" at bounding box center [711, 338] width 1423 height 676
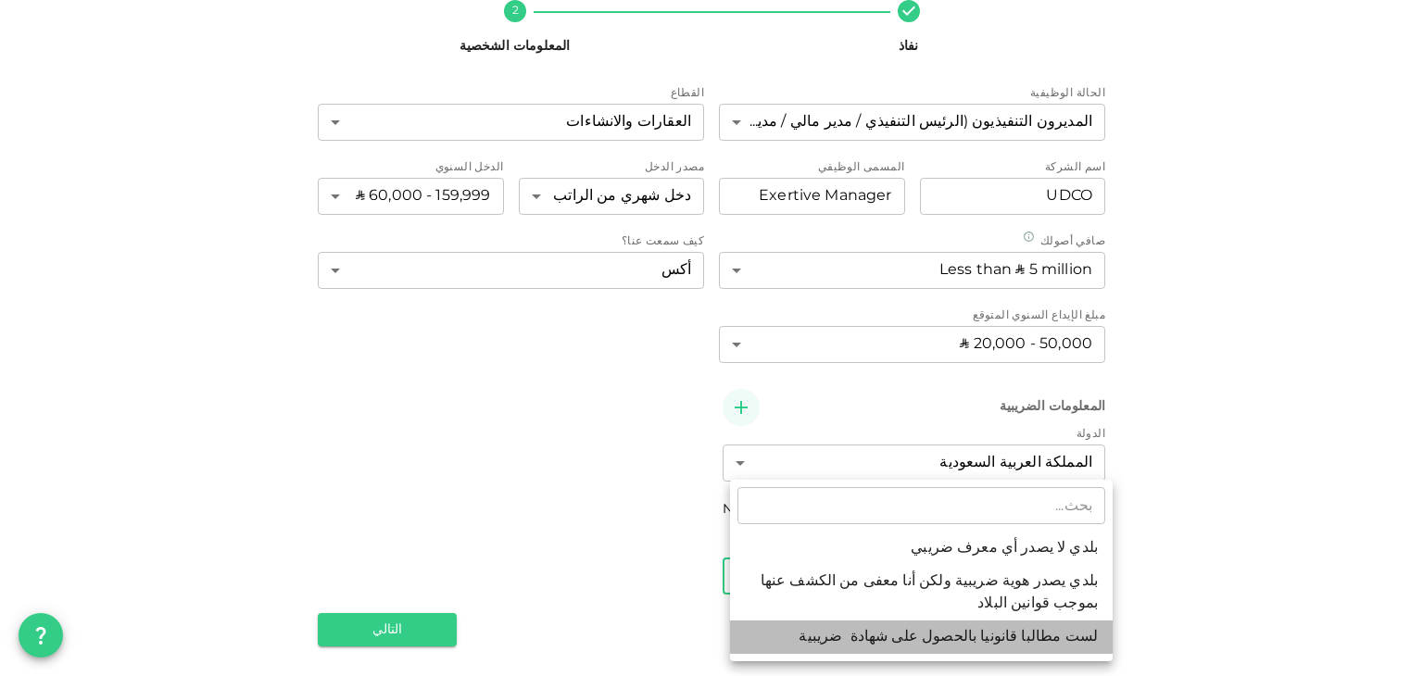
click at [788, 631] on li "لست مطالبا قانونيا بالحصول على شهادة ضريبية" at bounding box center [921, 637] width 383 height 33
type input "3"
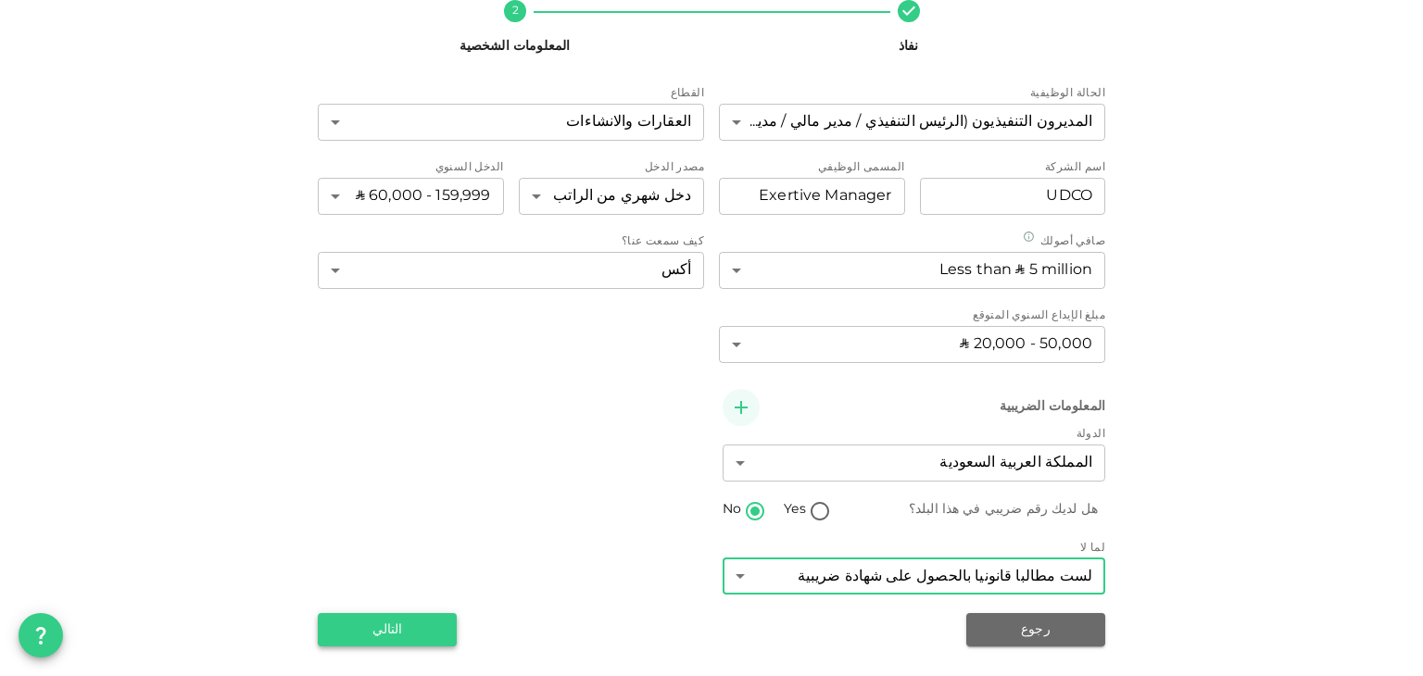
click at [407, 628] on button "التالي" at bounding box center [387, 629] width 139 height 33
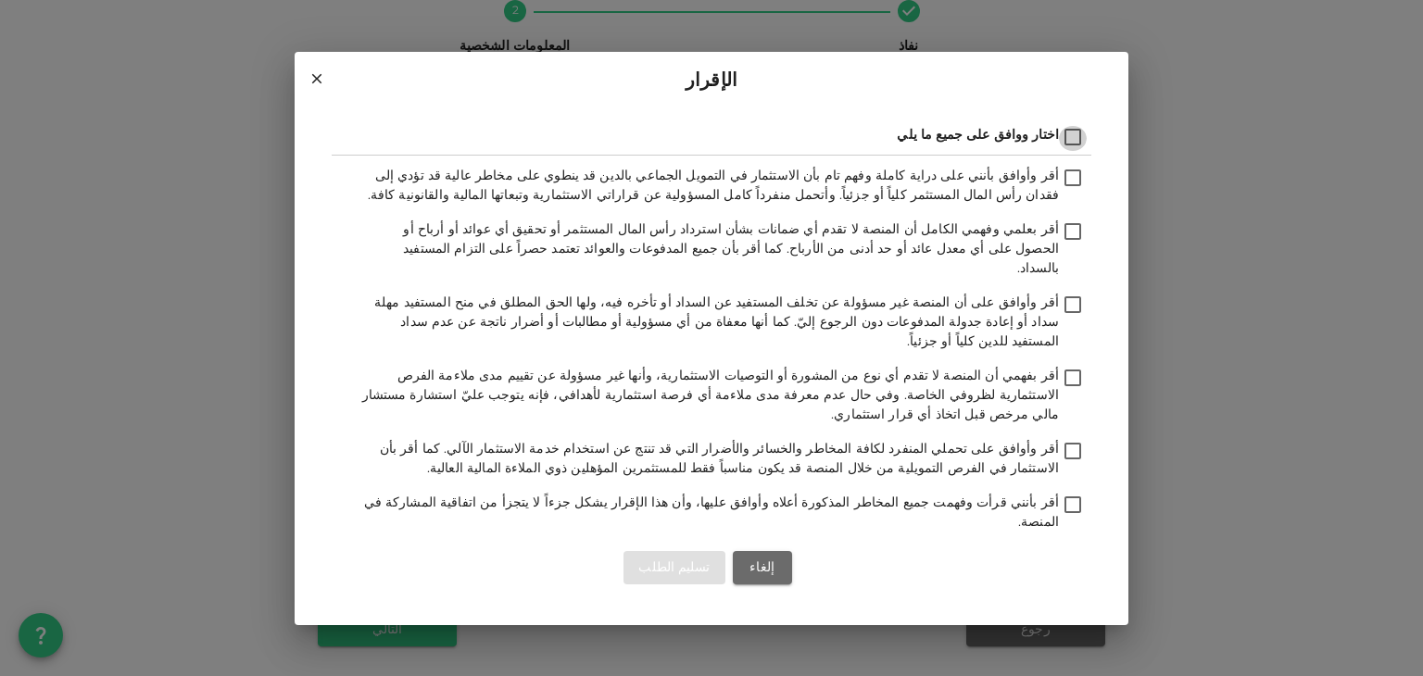
click at [1078, 151] on input "اختار ووافق على جميع ما يلي" at bounding box center [1073, 138] width 28 height 25
checkbox input "true"
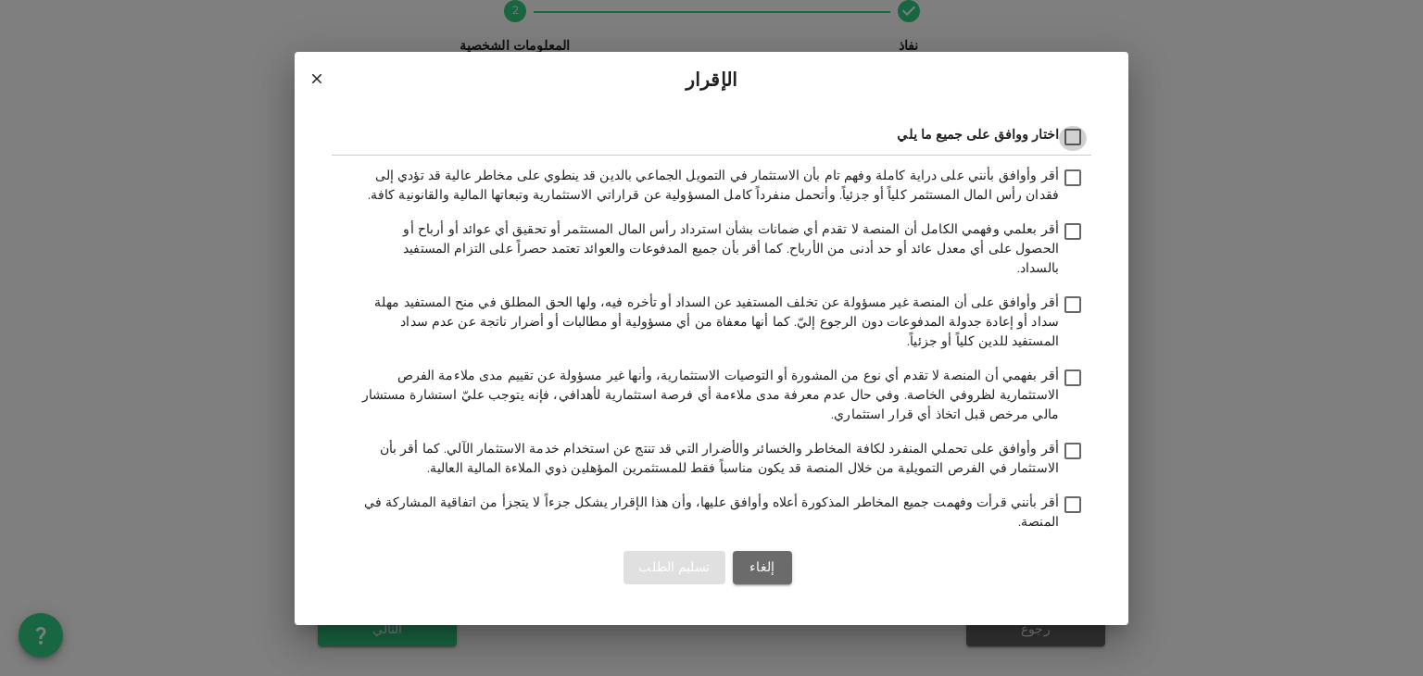
checkbox input "true"
click at [653, 551] on button "تسليم الطلب" at bounding box center [674, 567] width 101 height 33
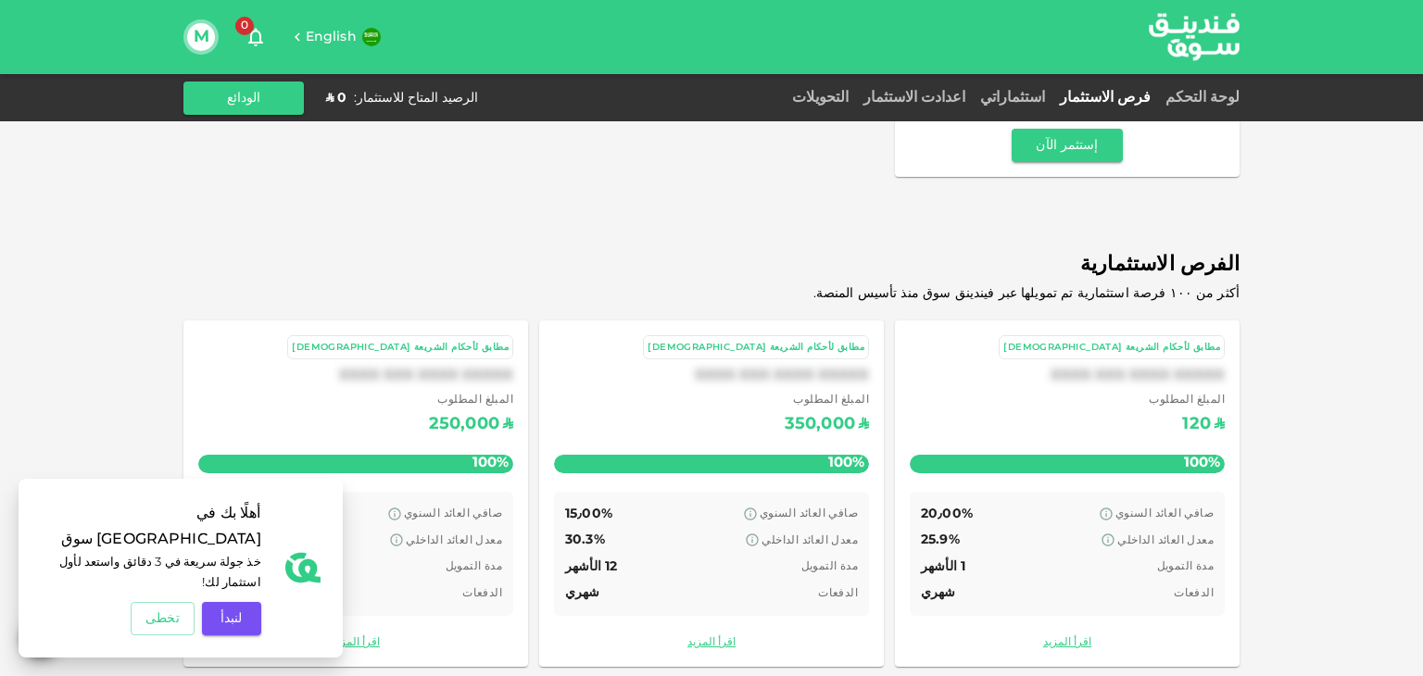
scroll to position [555, 0]
click at [221, 625] on button "لنبدأ" at bounding box center [231, 618] width 59 height 33
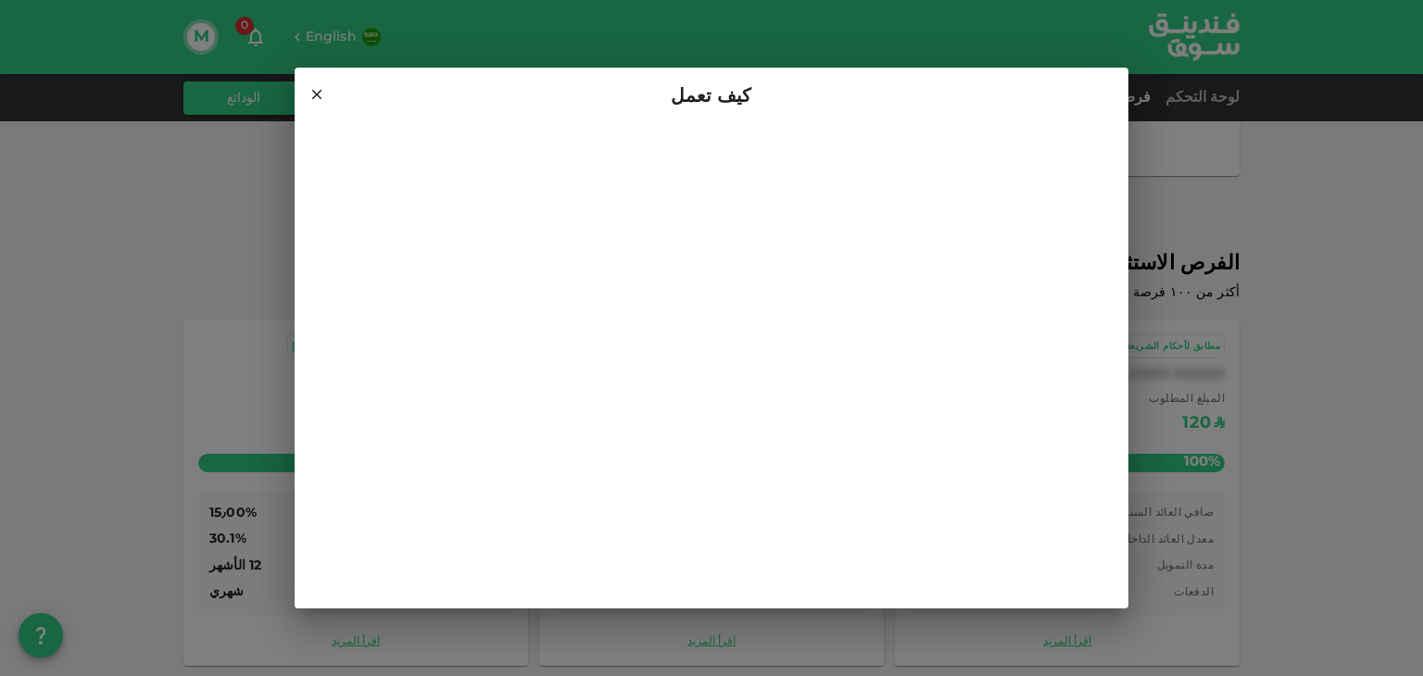
click at [312, 94] on icon at bounding box center [317, 94] width 17 height 17
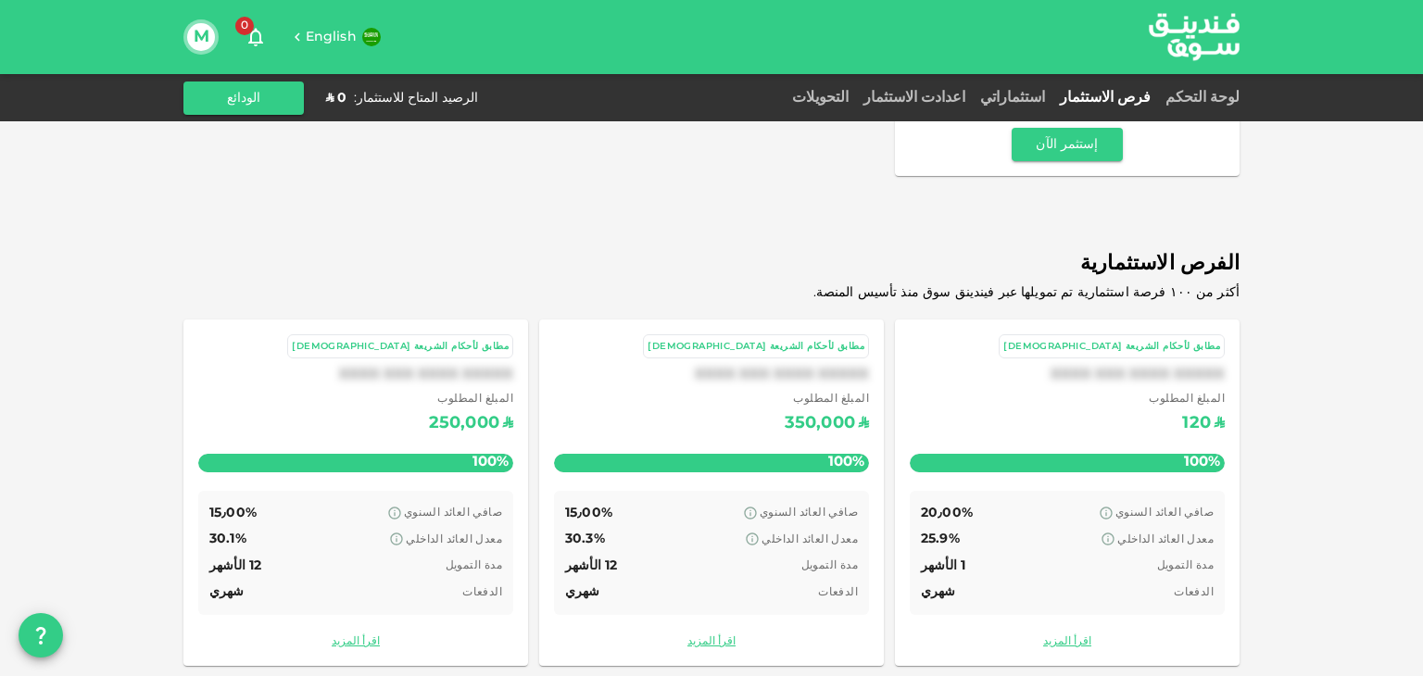
scroll to position [0, 0]
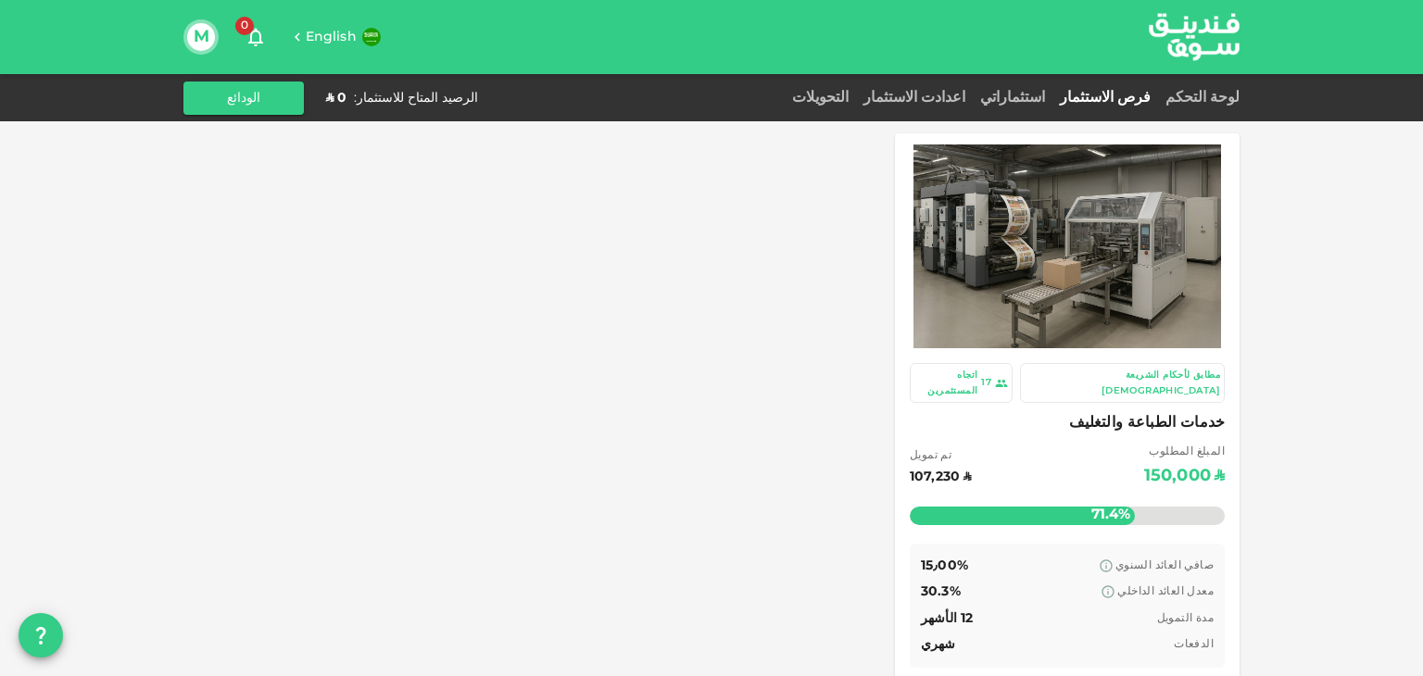
click at [1208, 32] on img at bounding box center [1194, 36] width 139 height 71
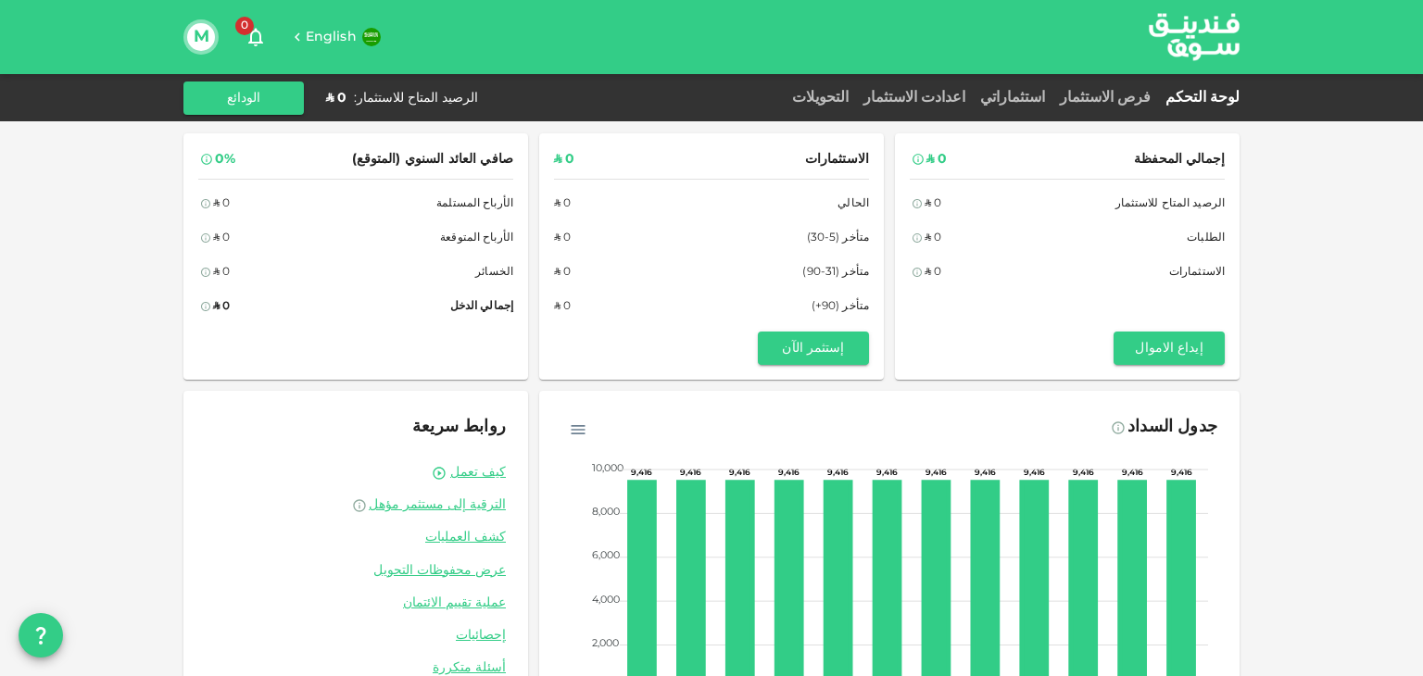
click at [197, 42] on button "M" at bounding box center [201, 37] width 28 height 28
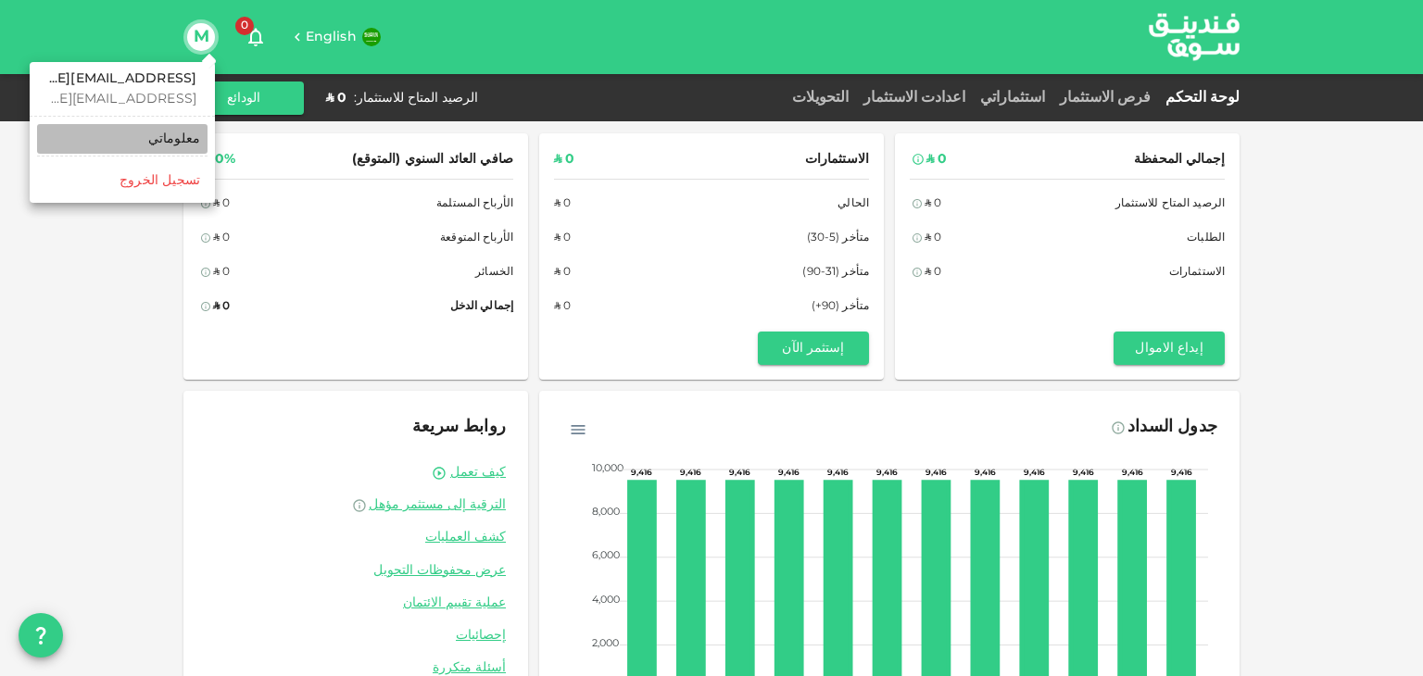
click at [152, 149] on link "معلوماتي" at bounding box center [122, 139] width 170 height 30
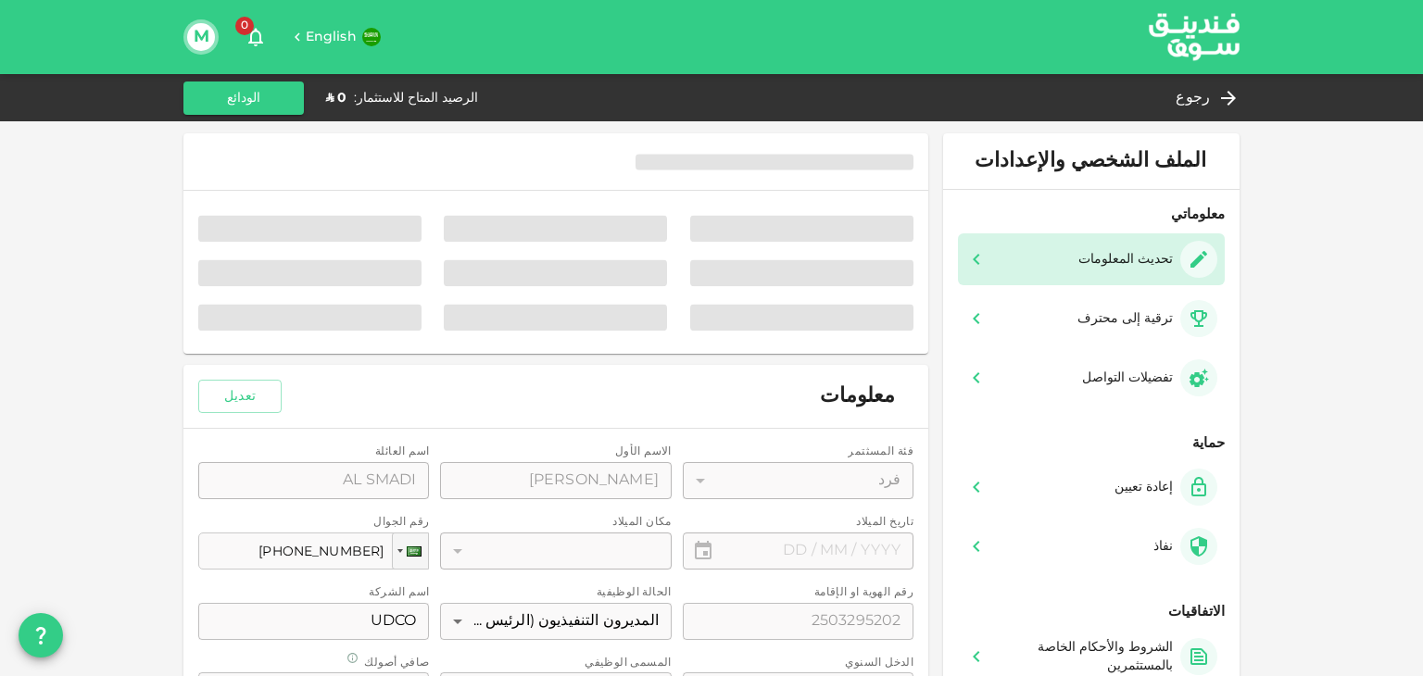
type input "⁦⁨[DATE]⁩⁩"
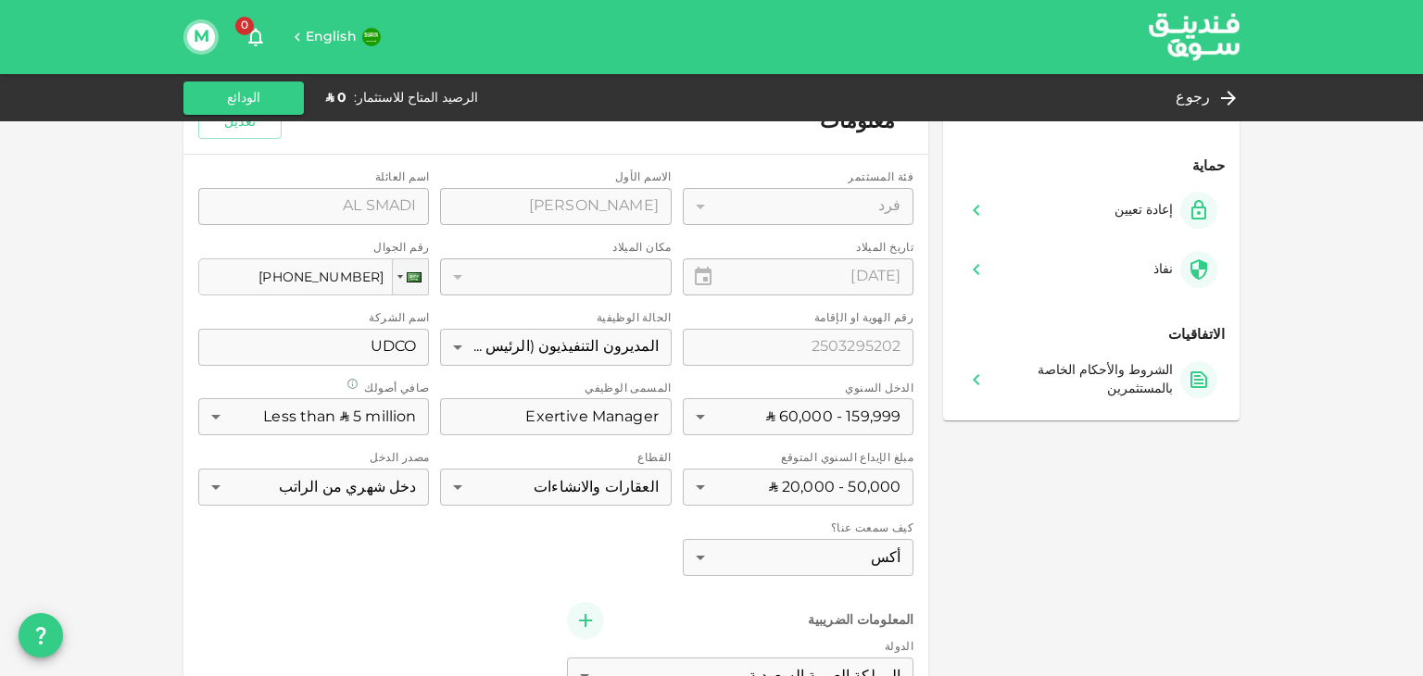
scroll to position [278, 0]
click at [474, 275] on div "فئة المسثتمر فرد 1 ​ الاسم الأول الاسم الأول MOHAMMAD الاسم الأول اسم العائلة ا…" at bounding box center [555, 490] width 715 height 643
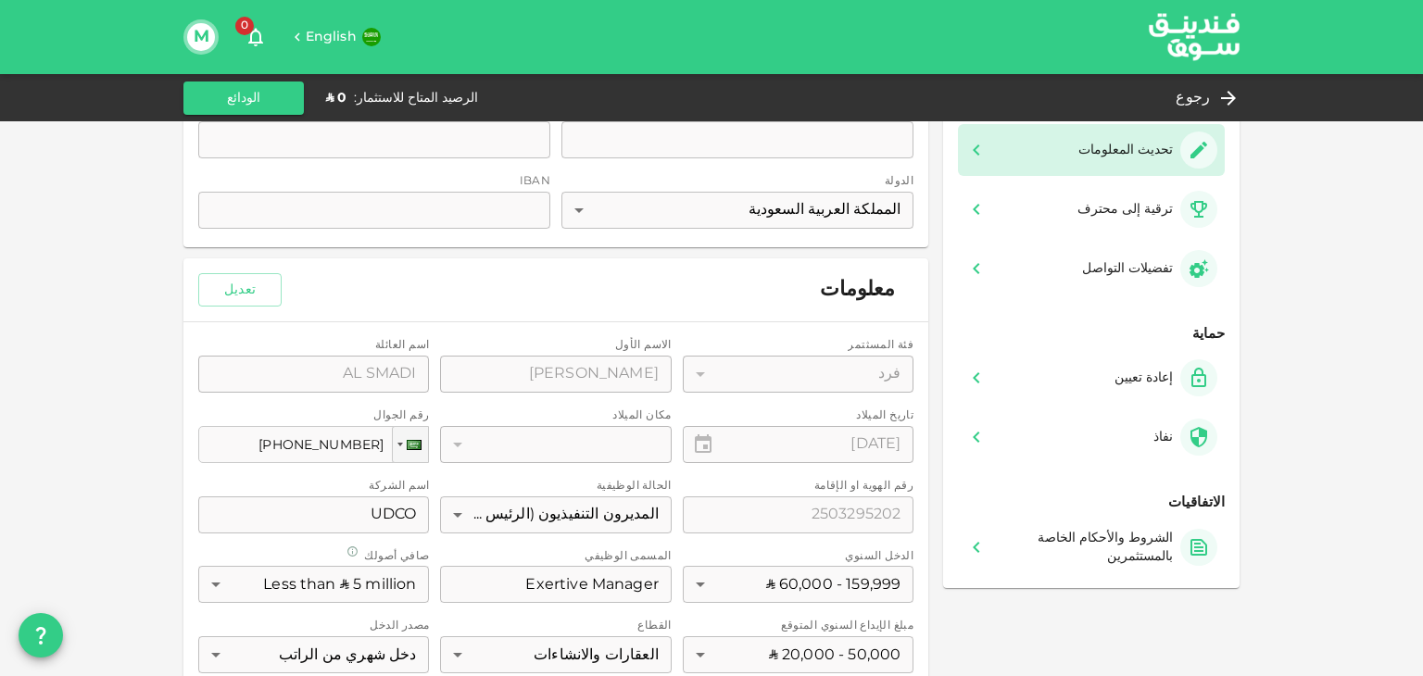
scroll to position [93, 0]
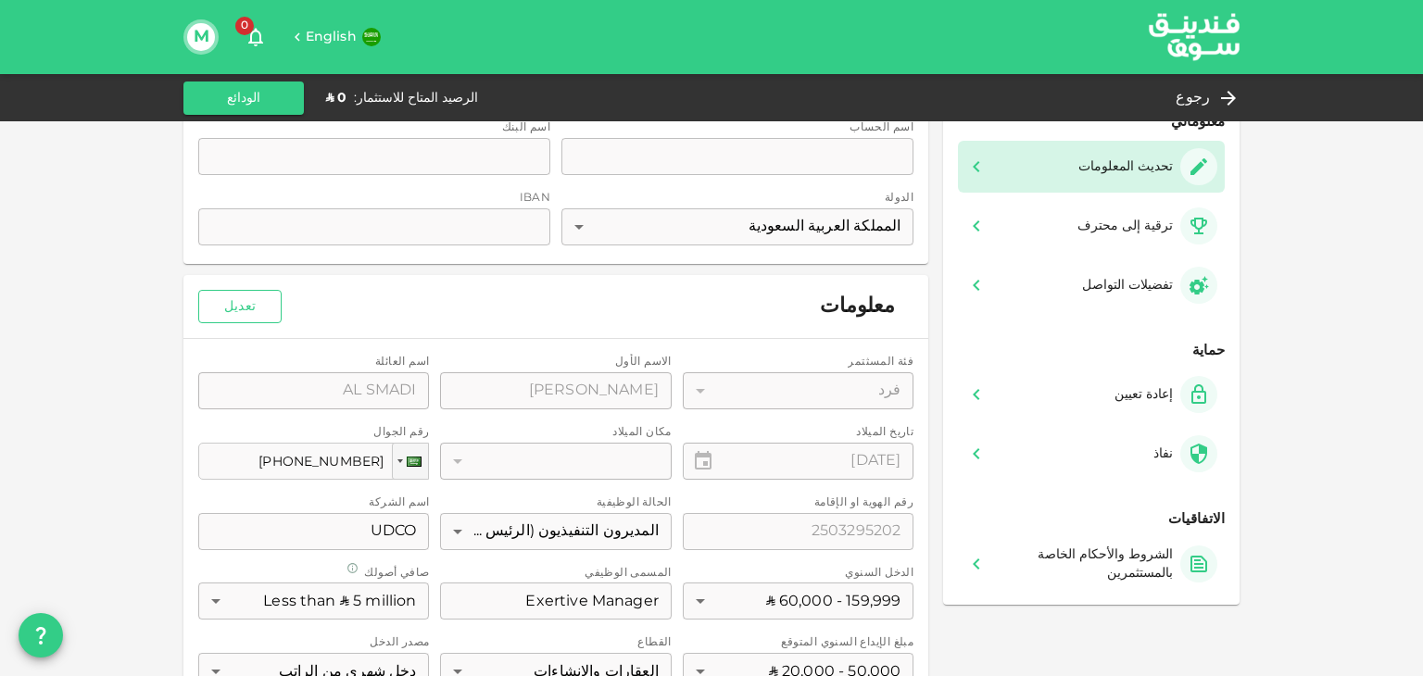
click at [236, 309] on button "تعديل" at bounding box center [239, 306] width 83 height 33
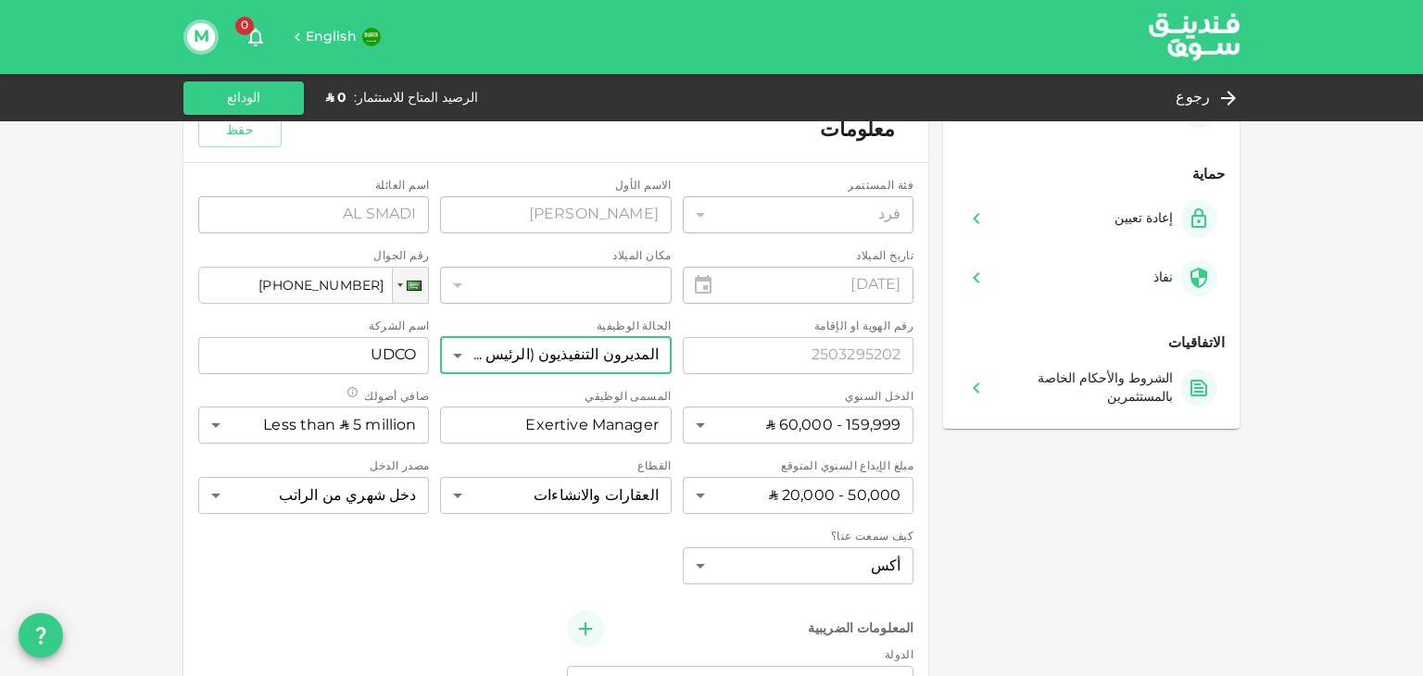
scroll to position [278, 0]
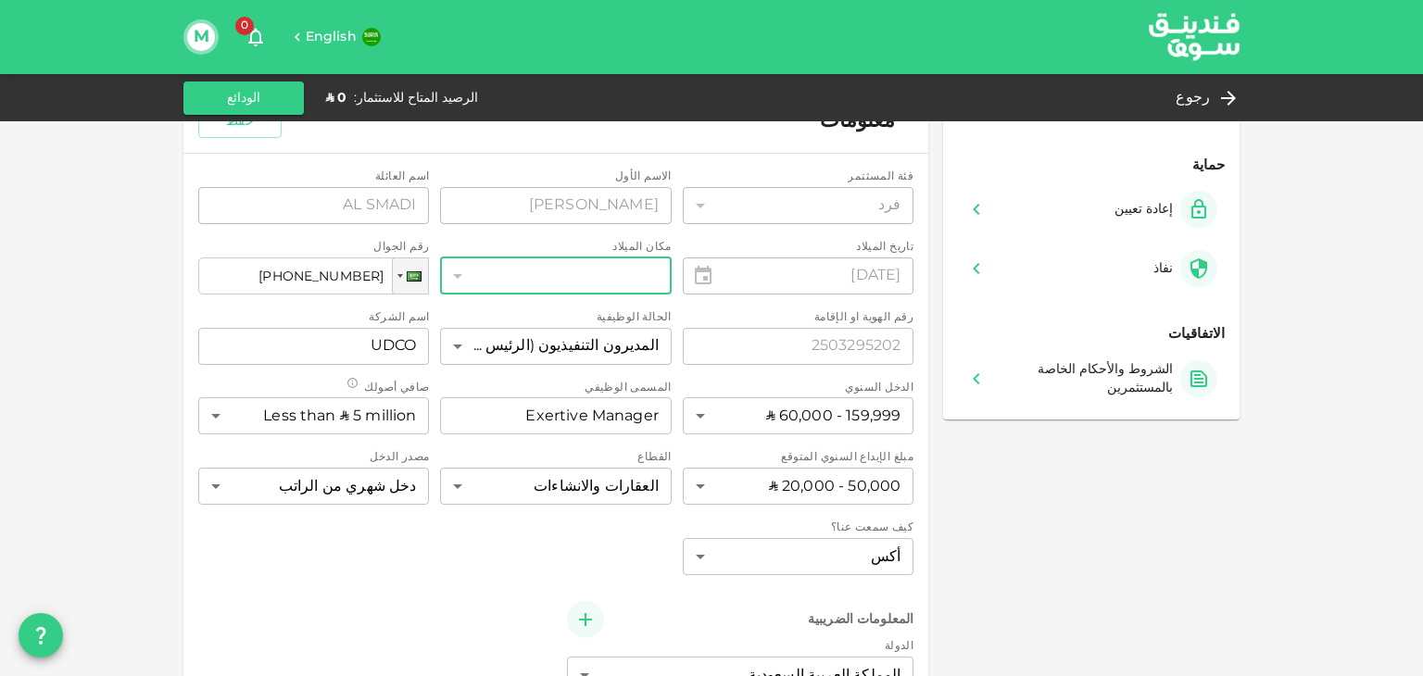
click at [470, 284] on div "​" at bounding box center [555, 276] width 231 height 37
click at [482, 276] on div "​" at bounding box center [555, 276] width 231 height 37
click at [464, 273] on div "​" at bounding box center [555, 276] width 231 height 37
click at [503, 271] on div "​" at bounding box center [555, 276] width 231 height 37
click at [651, 271] on div "​" at bounding box center [555, 276] width 231 height 37
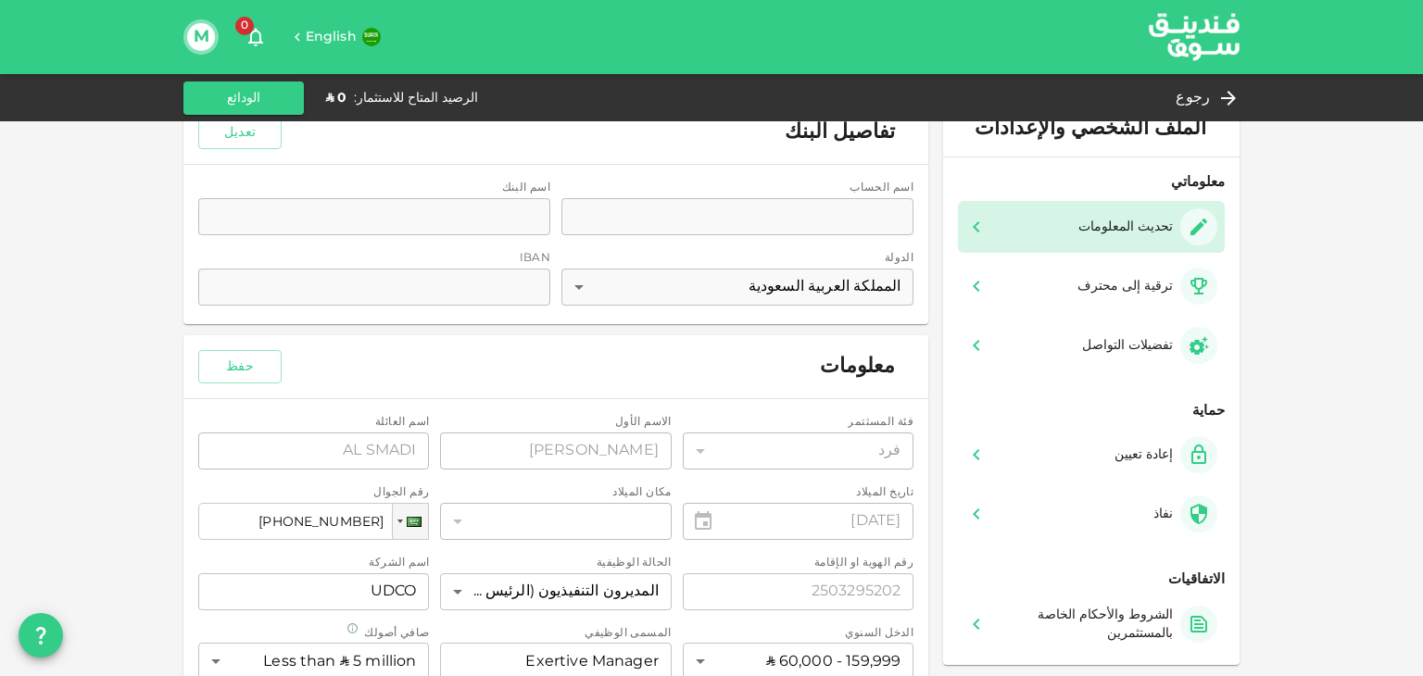
scroll to position [0, 0]
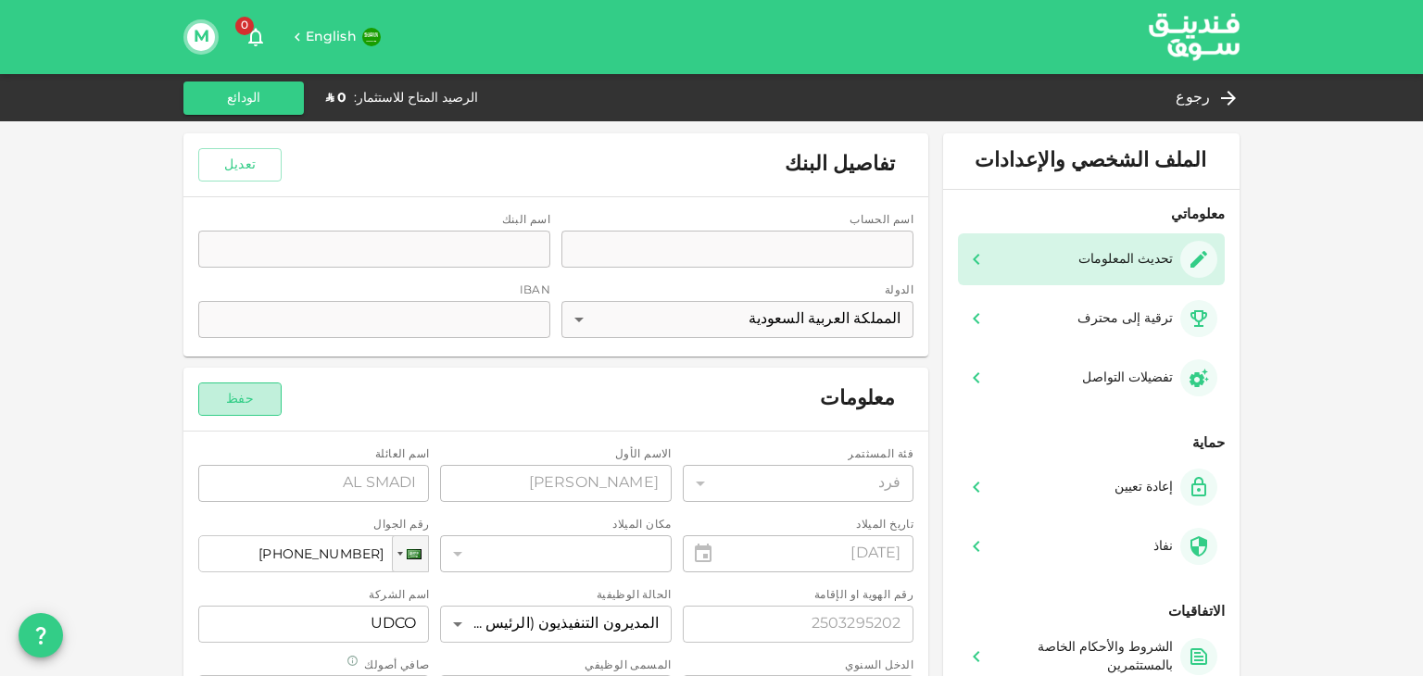
click at [239, 384] on button "حفظ" at bounding box center [239, 399] width 83 height 33
click at [1230, 89] on icon at bounding box center [1233, 98] width 22 height 22
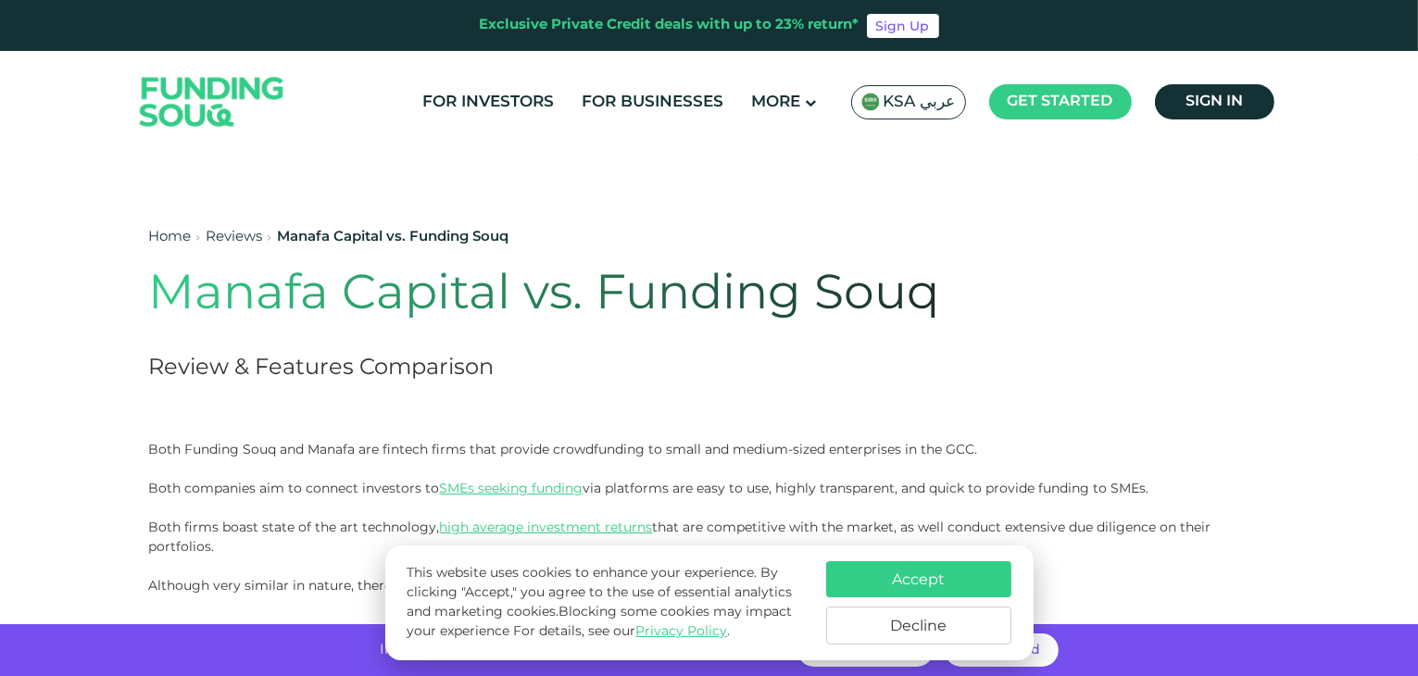
click at [933, 591] on button "Accept" at bounding box center [918, 579] width 185 height 36
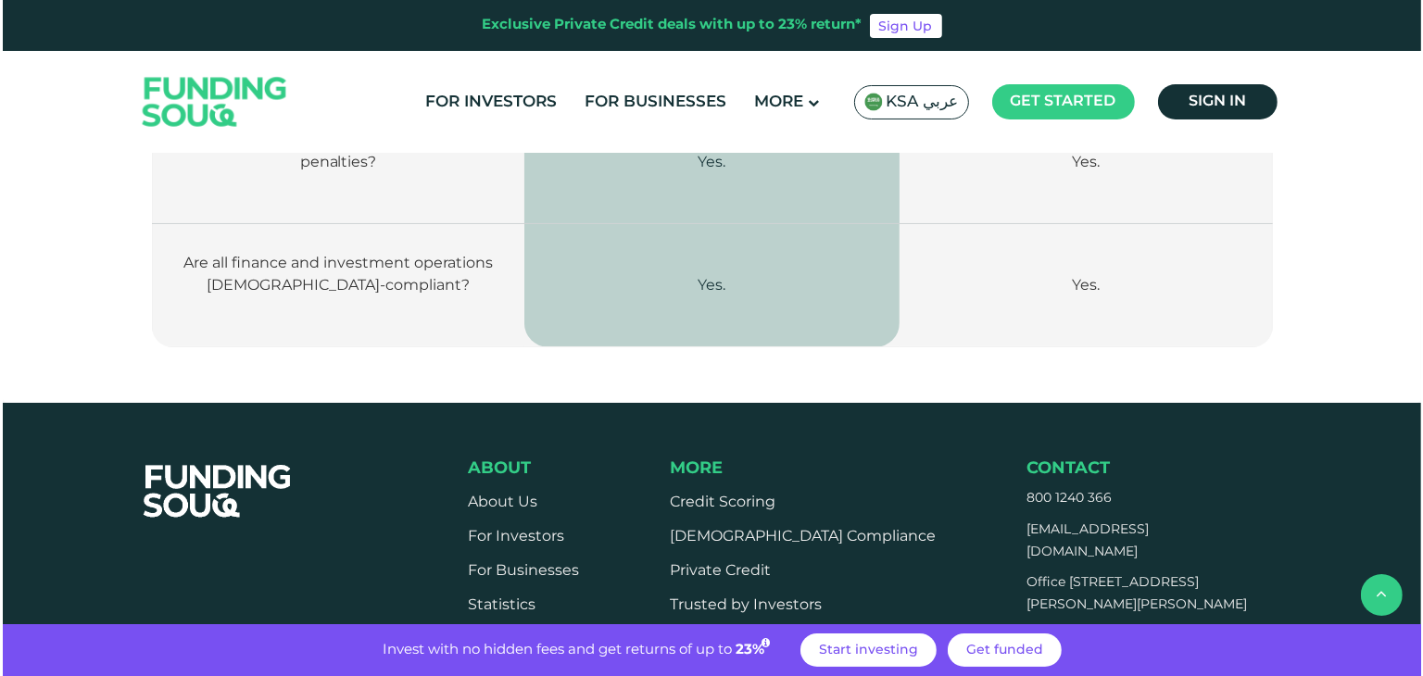
scroll to position [4453, 0]
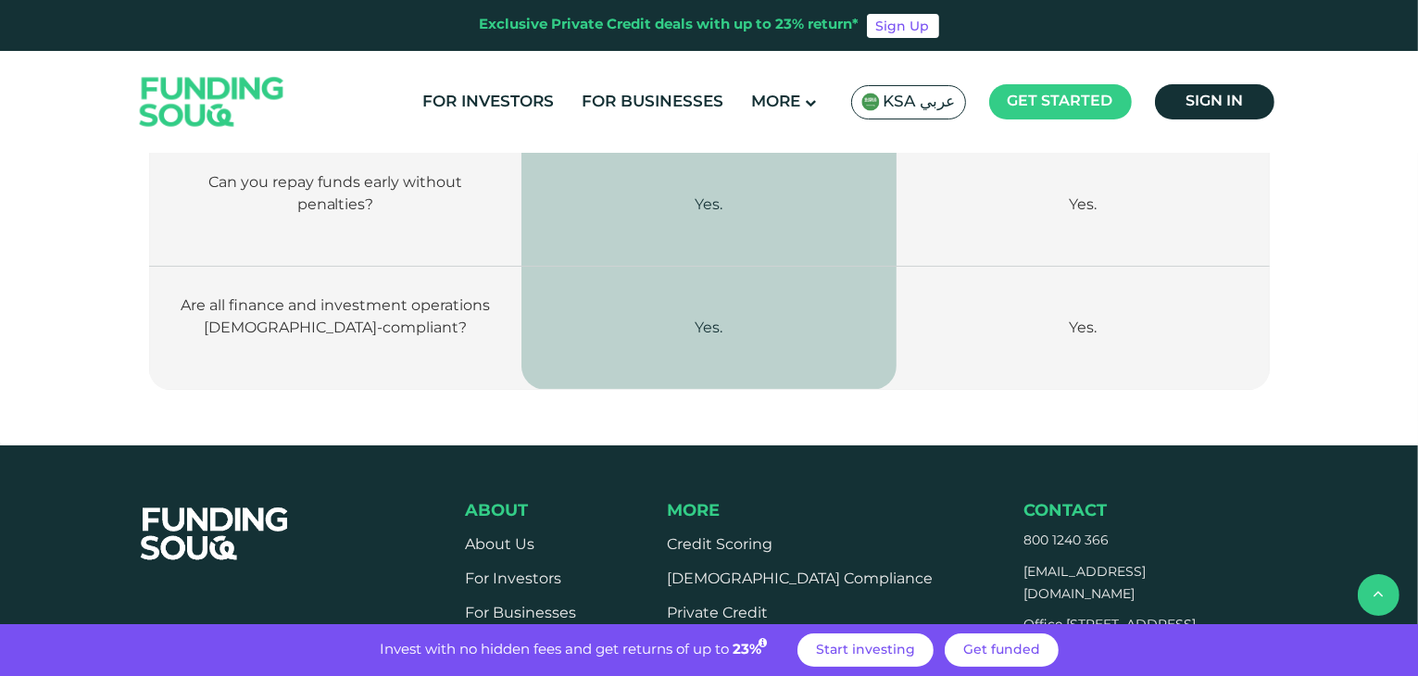
click at [901, 102] on span "KSA عربي" at bounding box center [920, 102] width 72 height 21
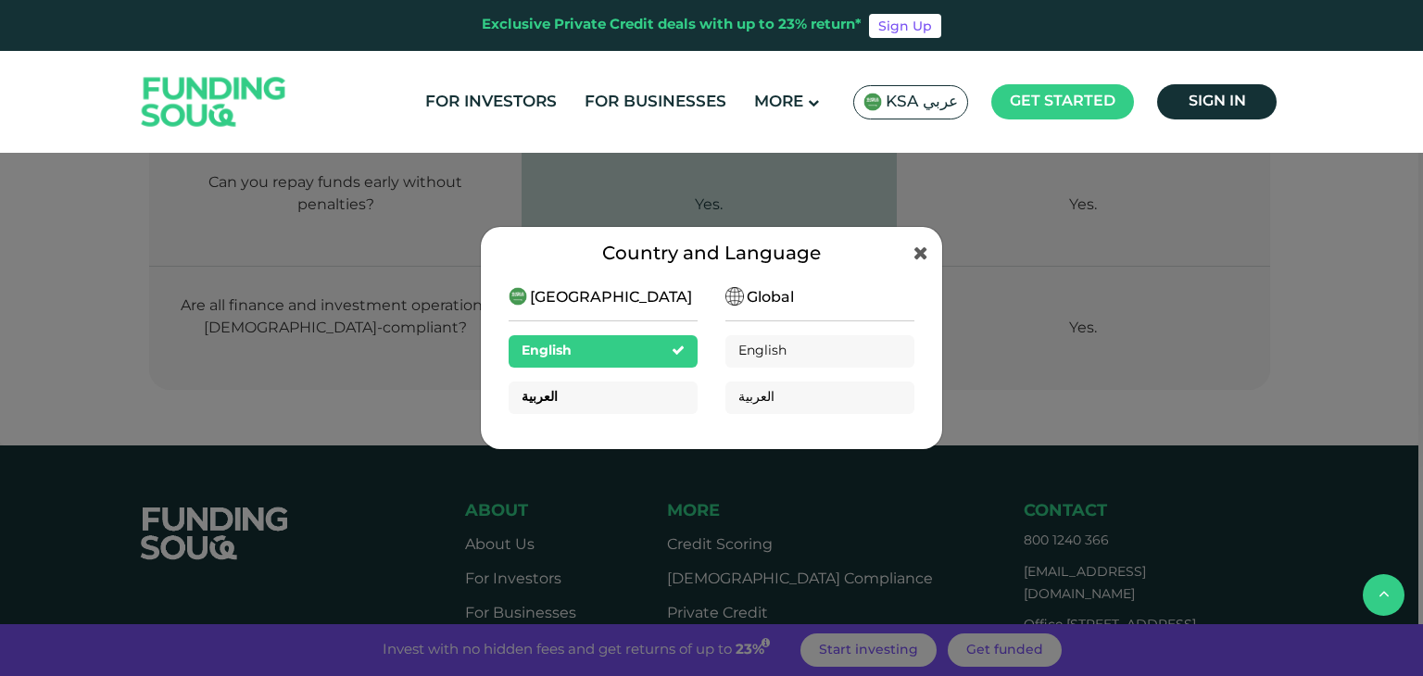
click at [573, 400] on div "العربية" at bounding box center [603, 398] width 189 height 32
